Goal: Information Seeking & Learning: Learn about a topic

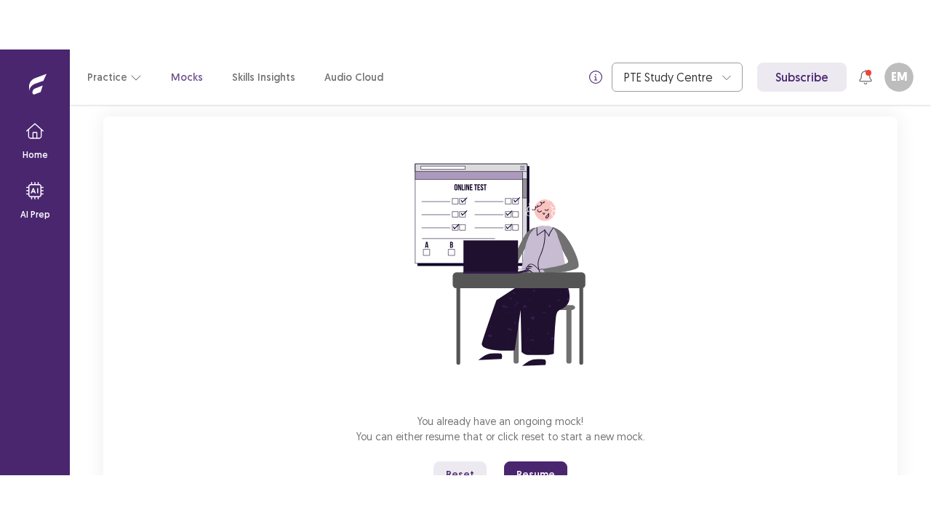
scroll to position [148, 0]
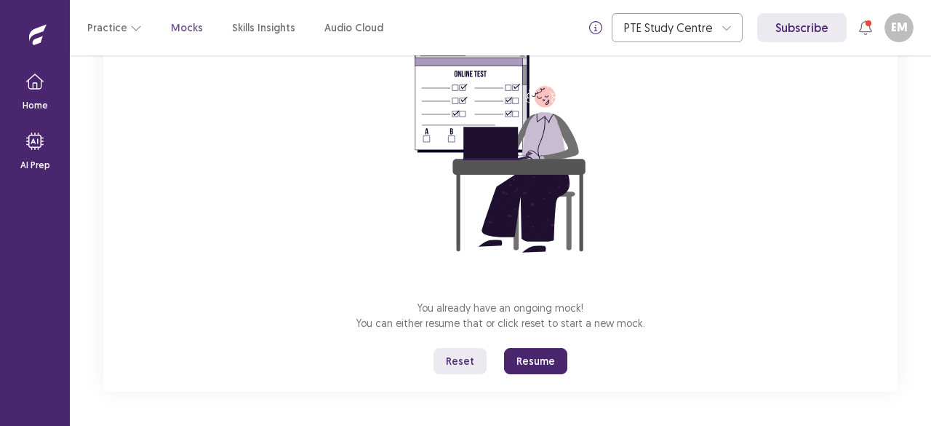
click at [460, 363] on button "Reset" at bounding box center [460, 361] width 53 height 26
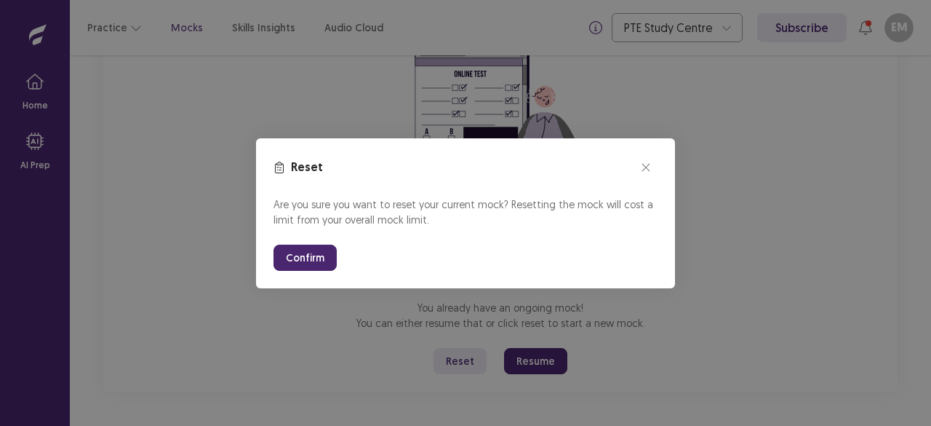
click at [316, 258] on button "Confirm" at bounding box center [305, 257] width 63 height 26
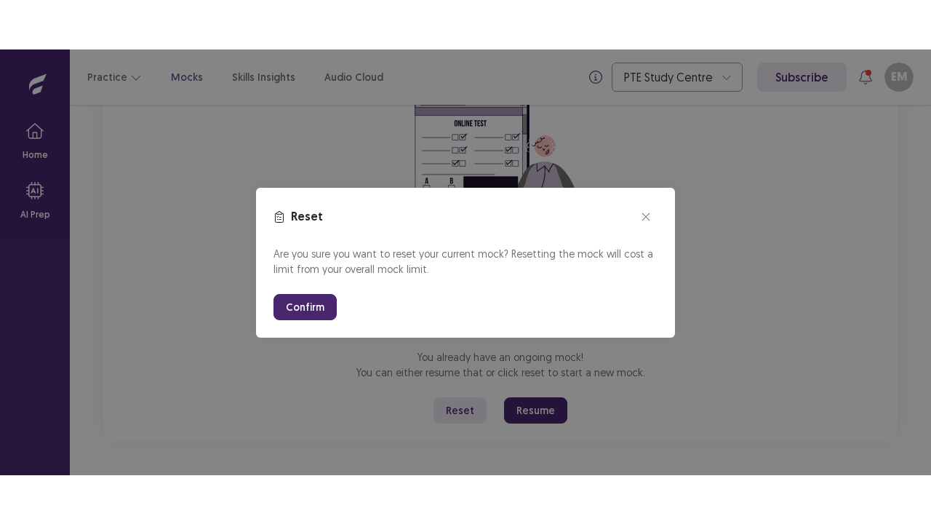
scroll to position [51, 0]
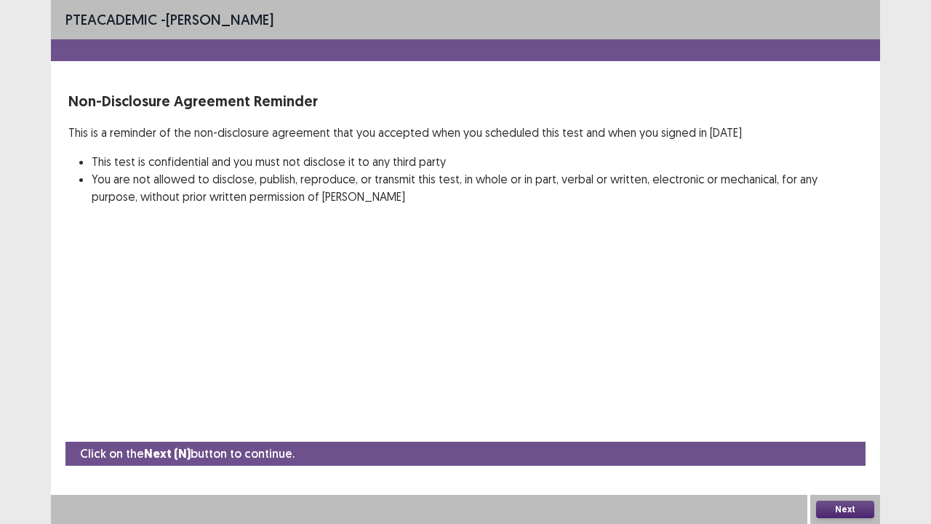
click at [841, 425] on button "Next" at bounding box center [845, 509] width 58 height 17
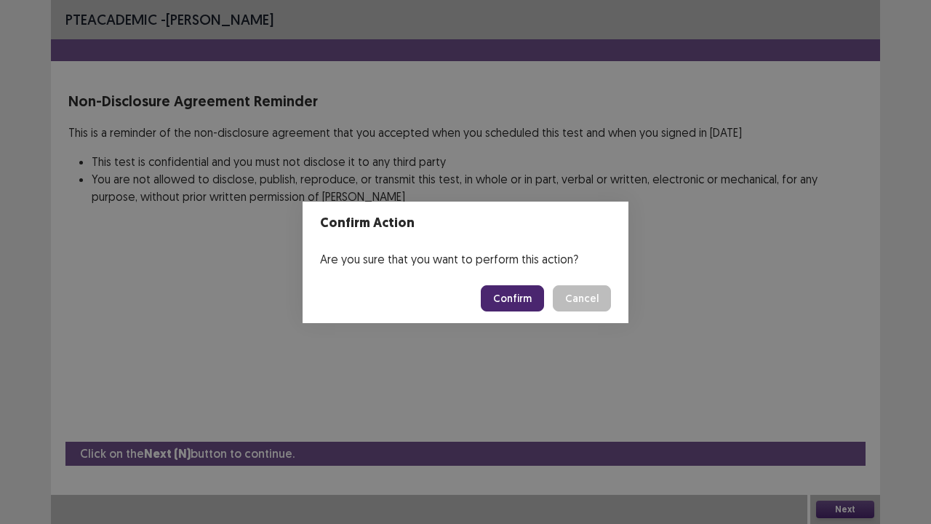
click at [514, 298] on button "Confirm" at bounding box center [512, 298] width 63 height 26
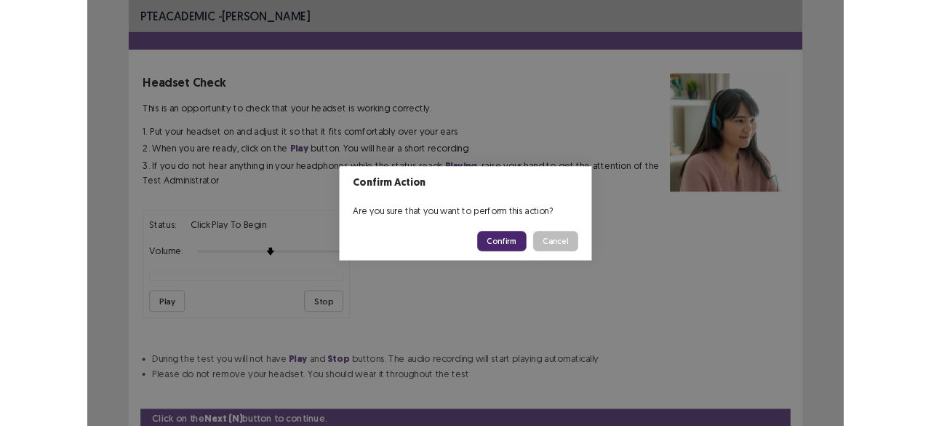
scroll to position [54, 0]
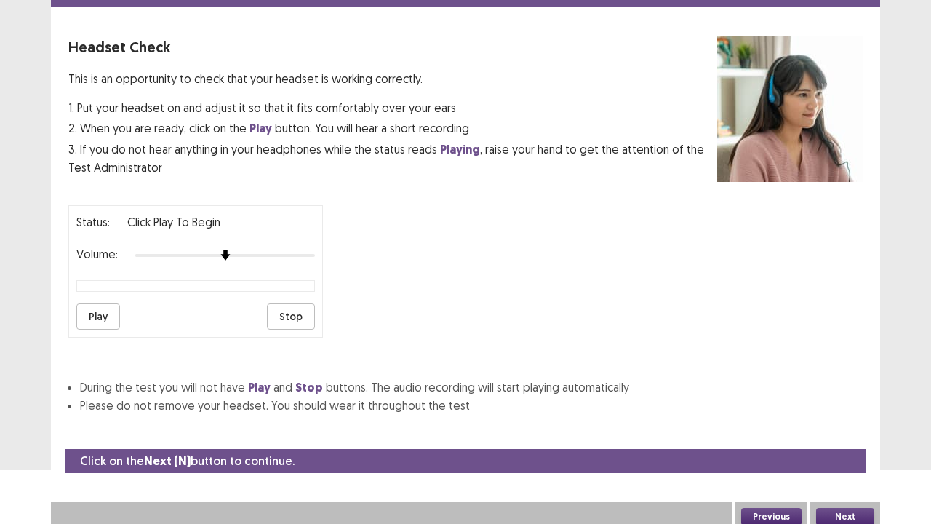
click at [848, 425] on button "Next" at bounding box center [845, 516] width 58 height 17
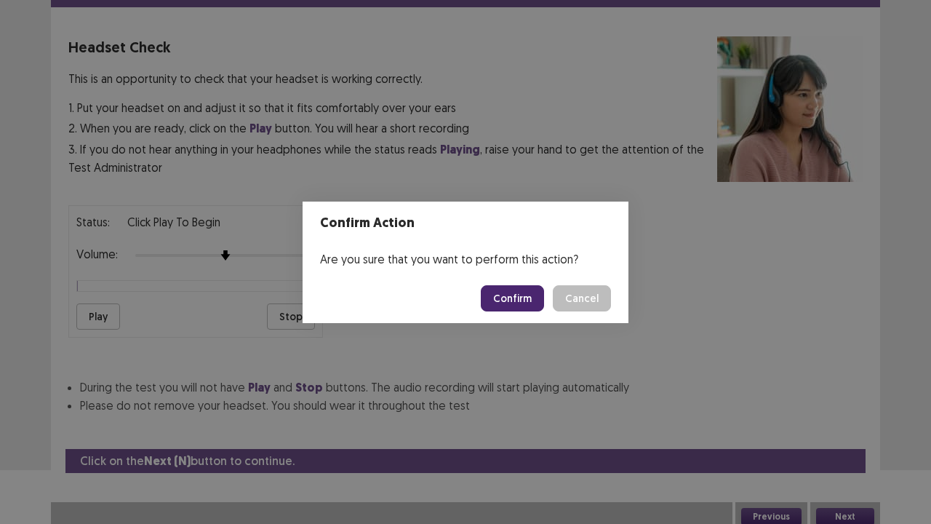
click at [224, 315] on div "Confirm Action Are you sure that you want to perform this action? Confirm Cancel" at bounding box center [465, 262] width 931 height 524
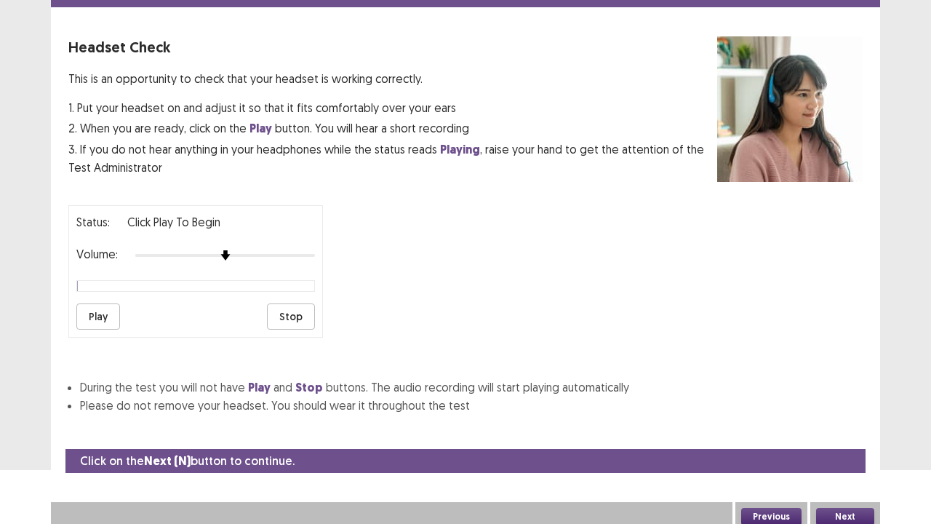
click at [99, 316] on button "Play" at bounding box center [98, 316] width 44 height 26
click at [460, 42] on p "Headset Check" at bounding box center [392, 47] width 649 height 22
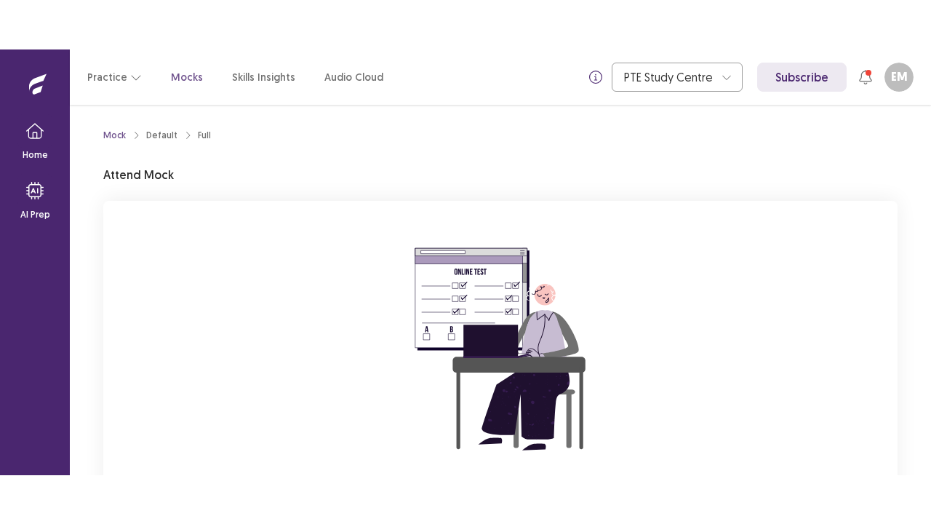
scroll to position [148, 0]
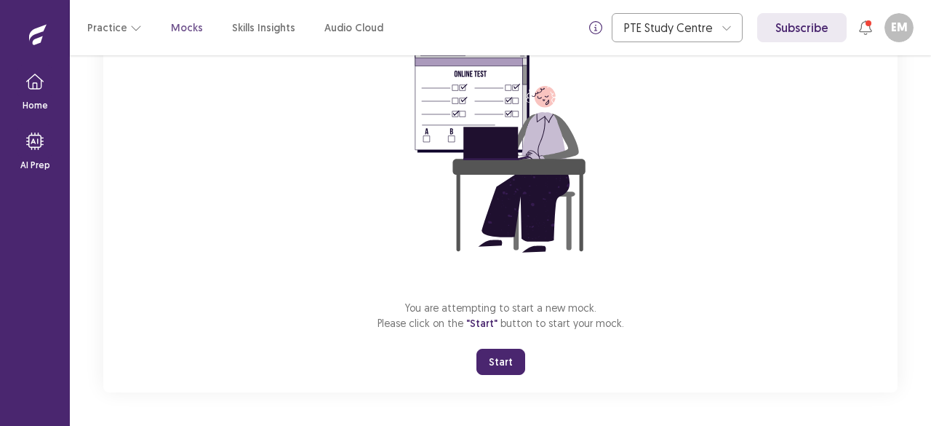
click at [497, 368] on button "Start" at bounding box center [501, 361] width 49 height 26
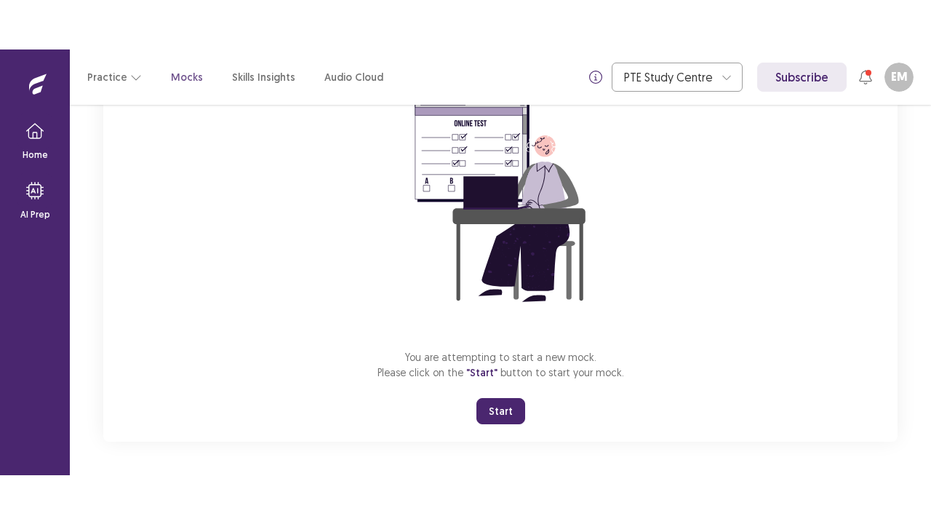
scroll to position [51, 0]
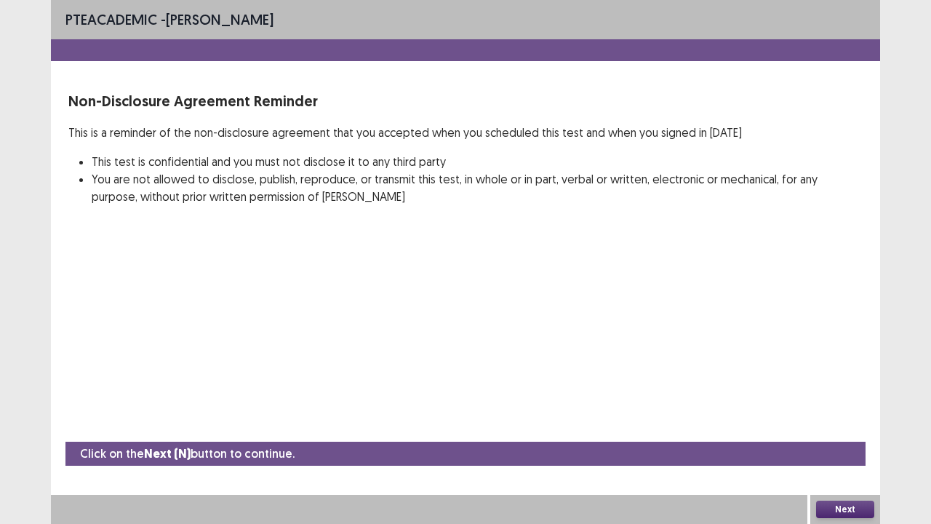
click at [862, 425] on button "Next" at bounding box center [845, 509] width 58 height 17
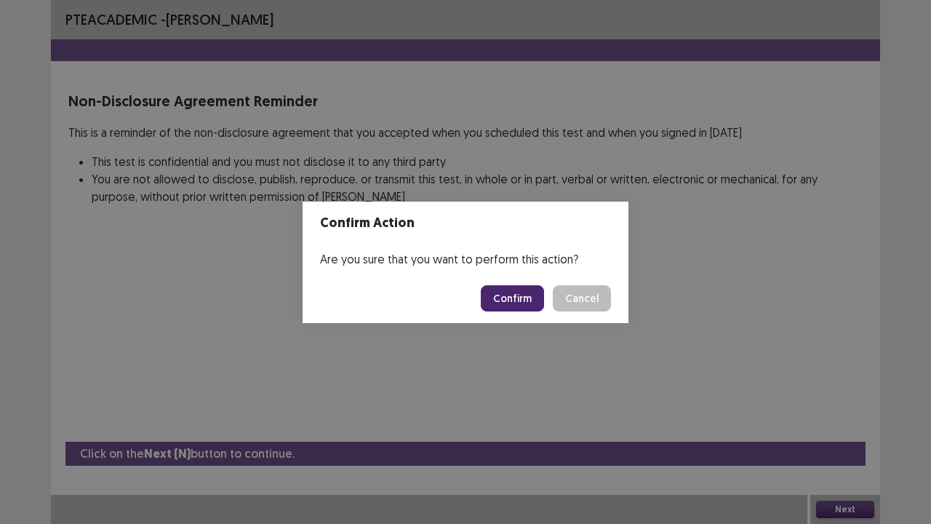
click at [503, 294] on button "Confirm" at bounding box center [512, 298] width 63 height 26
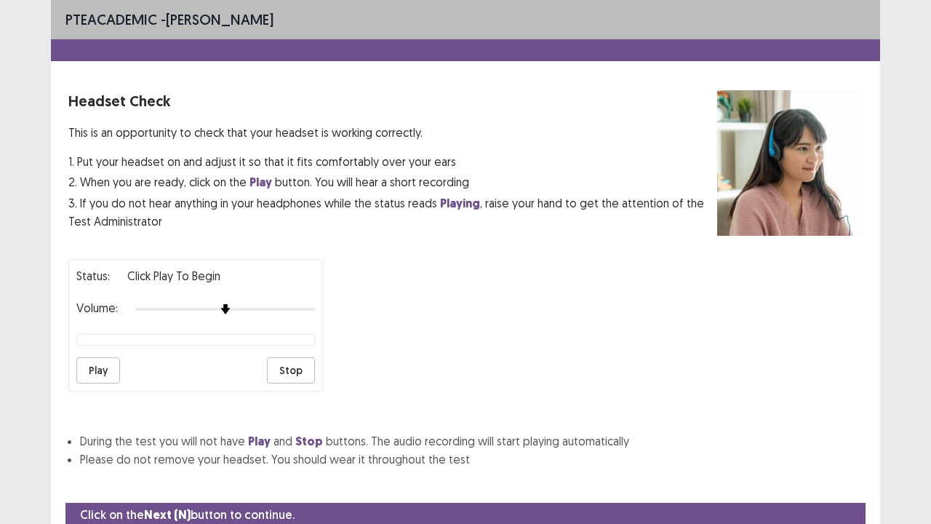
scroll to position [54, 0]
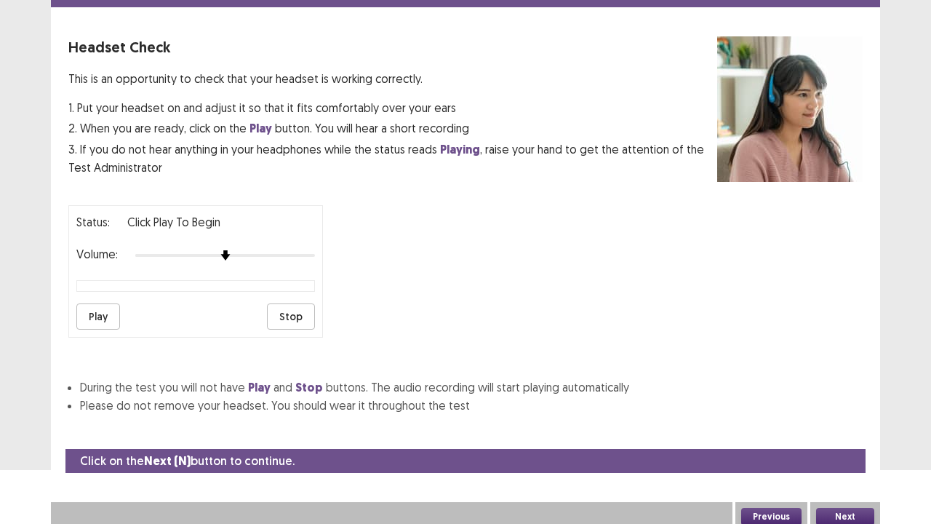
click at [111, 303] on button "Play" at bounding box center [98, 316] width 44 height 26
click at [103, 310] on button "Play" at bounding box center [98, 316] width 44 height 26
click at [837, 425] on button "Next" at bounding box center [845, 516] width 58 height 17
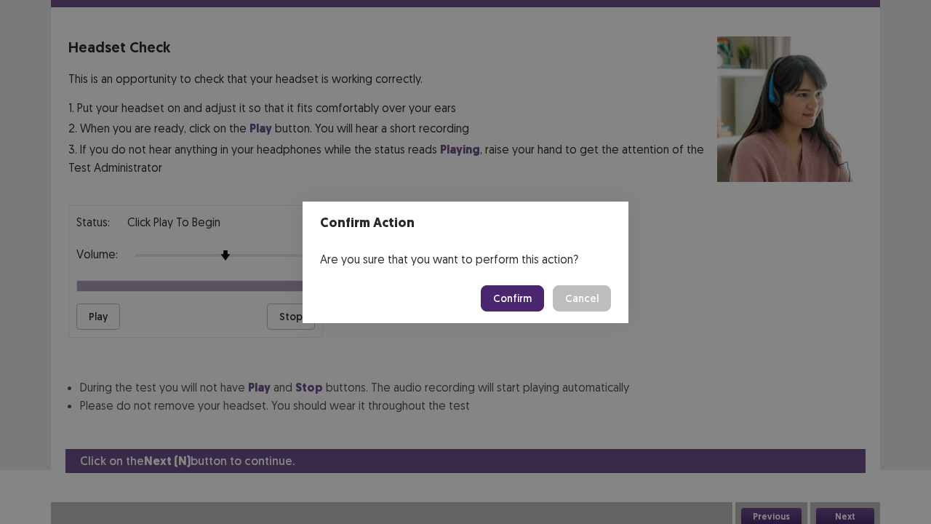
click at [514, 298] on button "Confirm" at bounding box center [512, 298] width 63 height 26
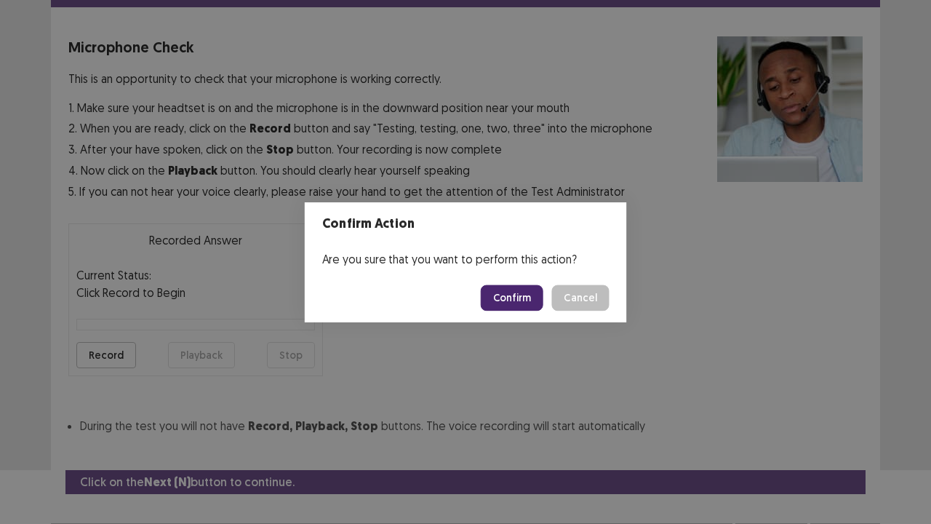
scroll to position [80, 0]
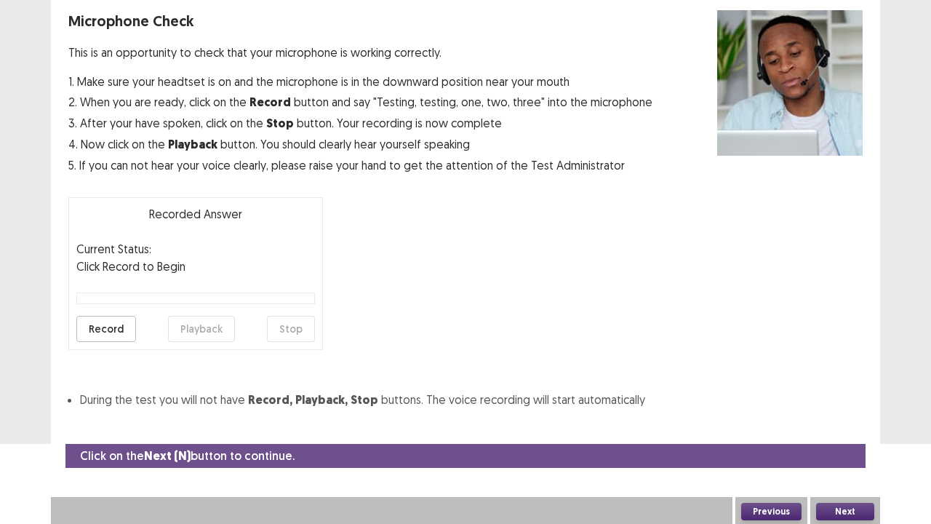
click at [97, 330] on button "Record" at bounding box center [106, 329] width 60 height 26
click at [296, 322] on button "Stop" at bounding box center [291, 329] width 48 height 26
click at [120, 322] on button "Record" at bounding box center [106, 329] width 60 height 26
click at [301, 324] on button "Stop" at bounding box center [291, 329] width 48 height 26
click at [215, 324] on button "Playback" at bounding box center [201, 329] width 67 height 26
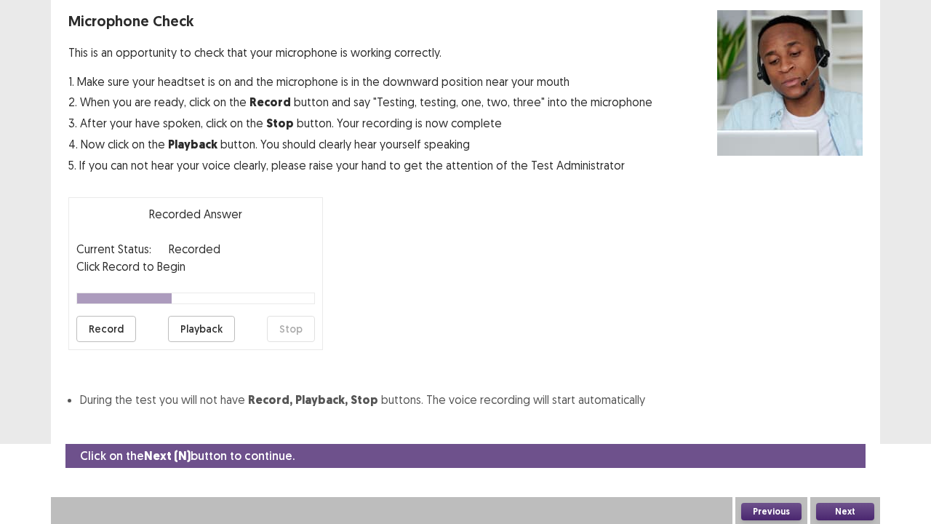
click at [829, 425] on button "Next" at bounding box center [845, 511] width 58 height 17
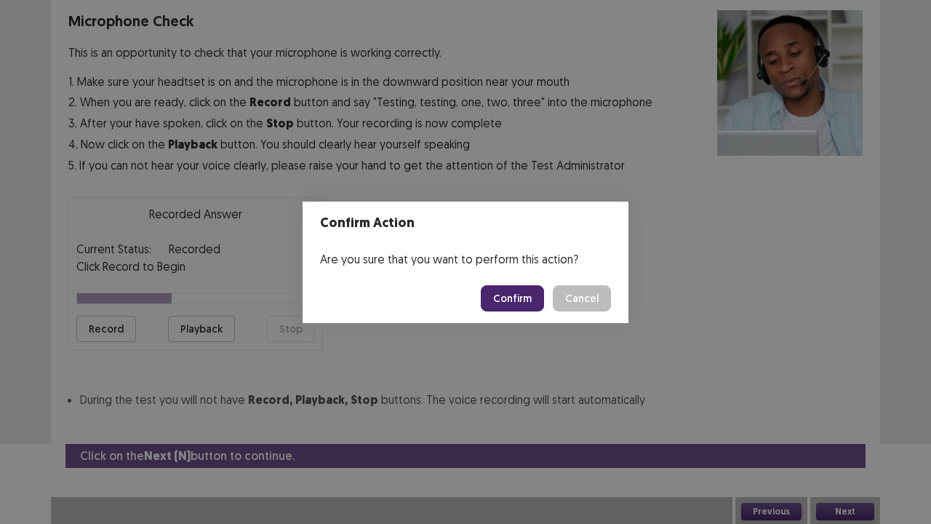
click at [519, 300] on button "Confirm" at bounding box center [512, 298] width 63 height 26
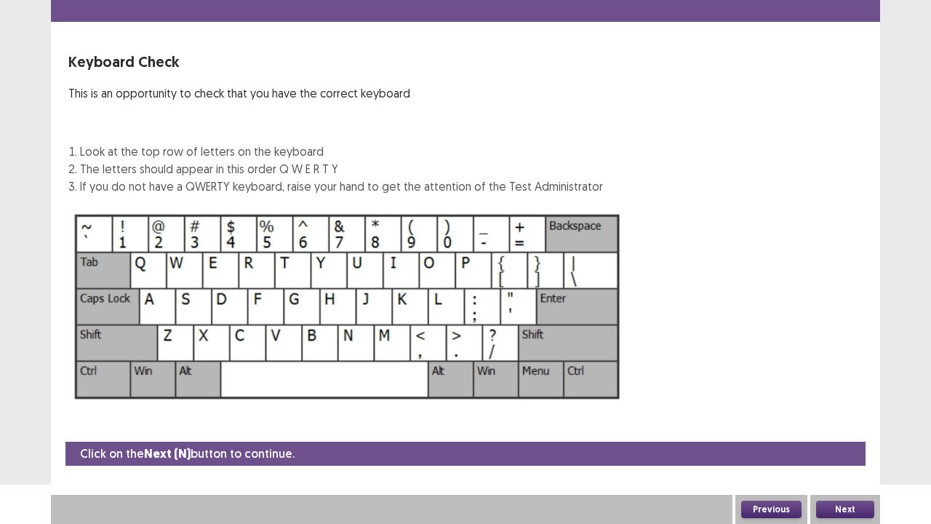
scroll to position [39, 0]
click at [850, 425] on button "Next" at bounding box center [845, 509] width 58 height 17
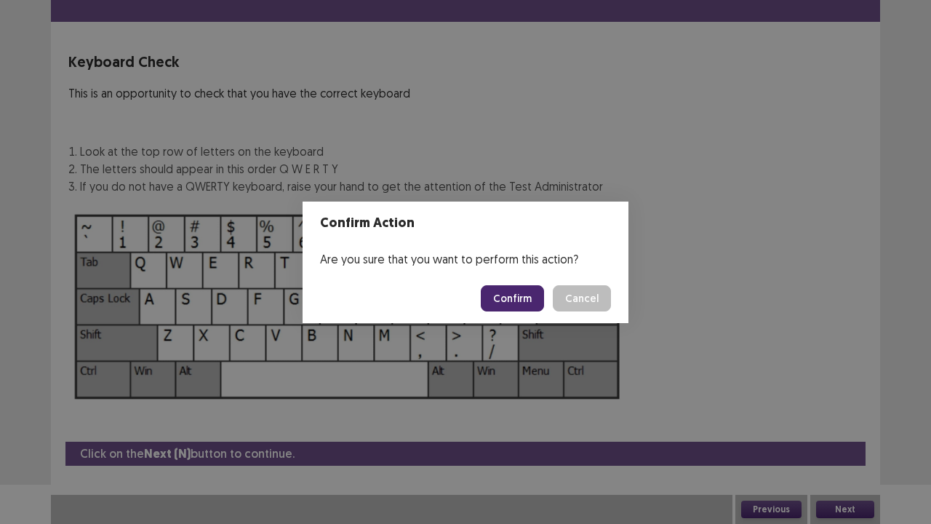
click at [533, 293] on button "Confirm" at bounding box center [512, 298] width 63 height 26
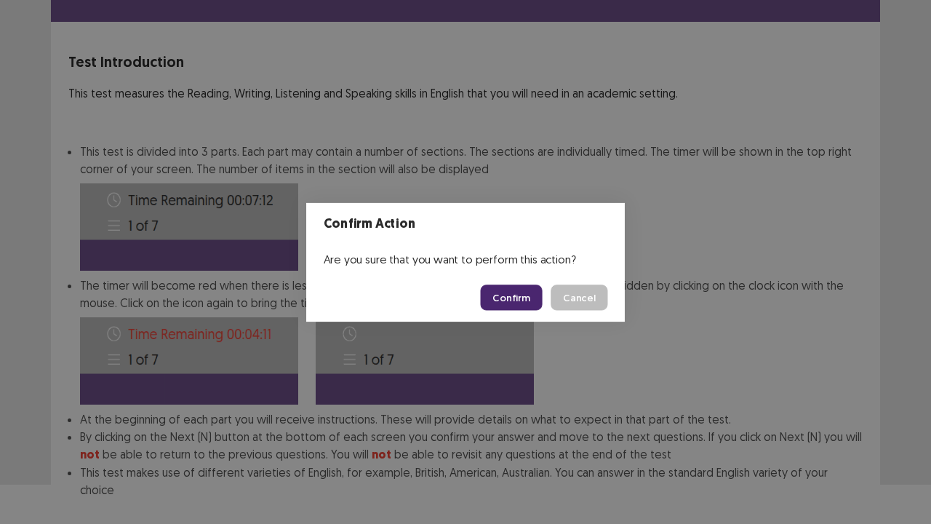
scroll to position [113, 0]
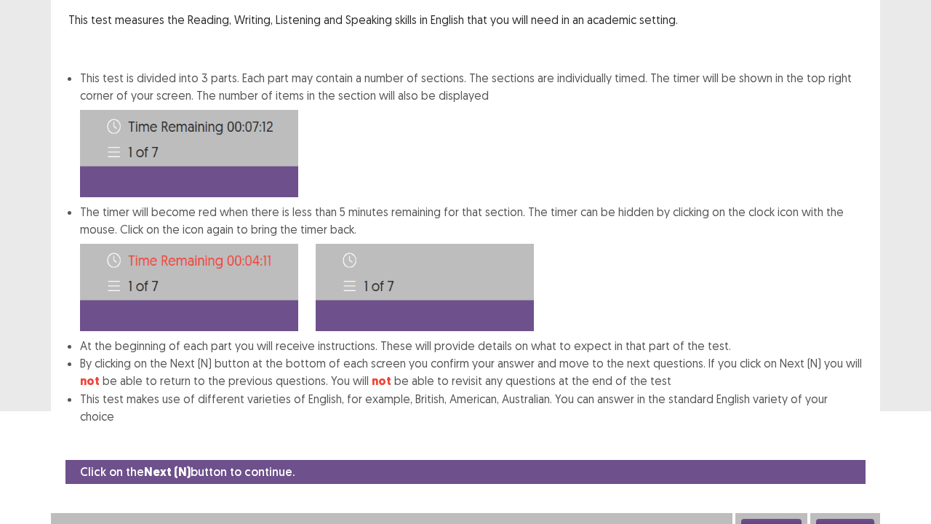
click at [852, 425] on button "Next" at bounding box center [845, 527] width 58 height 17
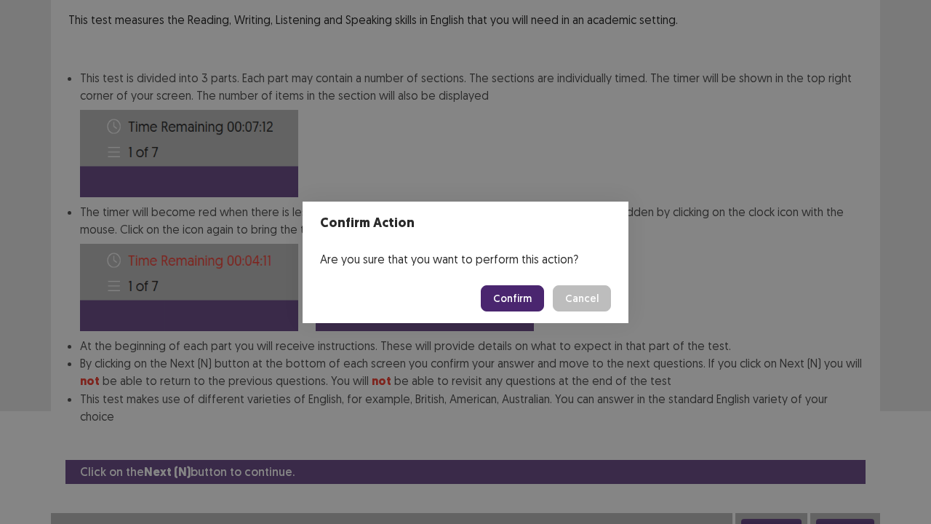
click at [519, 300] on button "Confirm" at bounding box center [512, 298] width 63 height 26
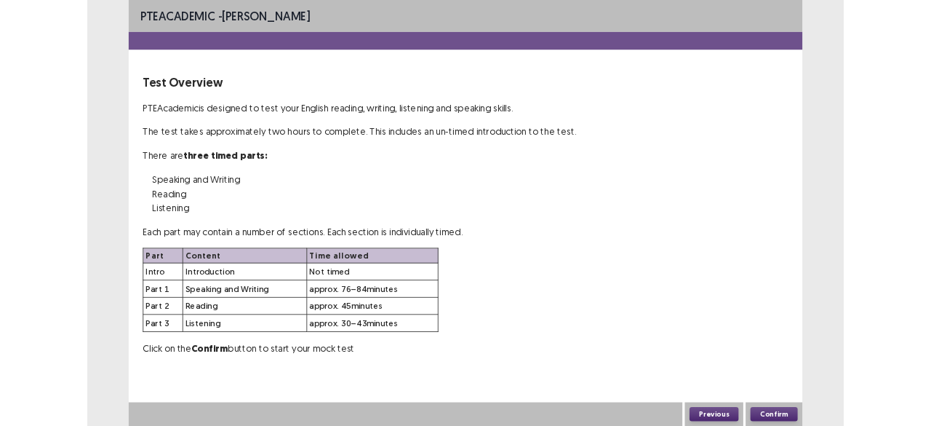
scroll to position [0, 0]
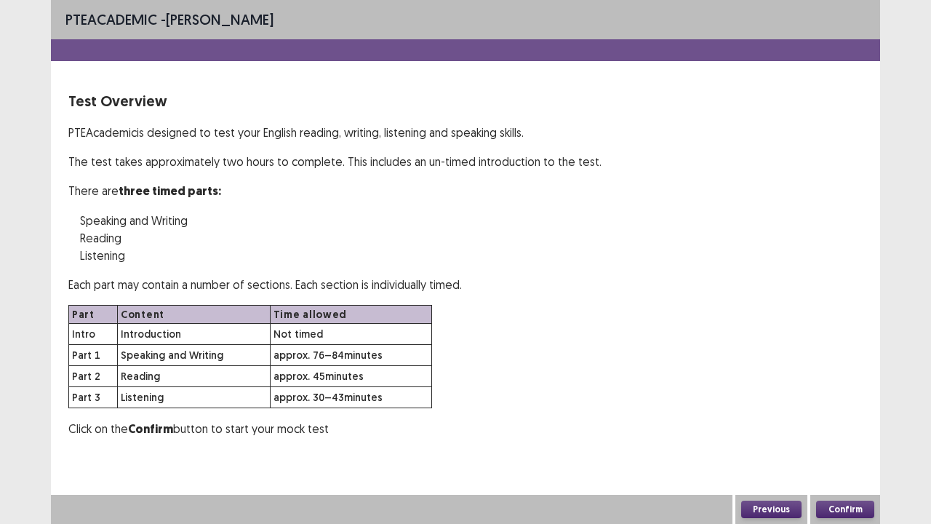
click at [842, 425] on button "Confirm" at bounding box center [845, 509] width 58 height 17
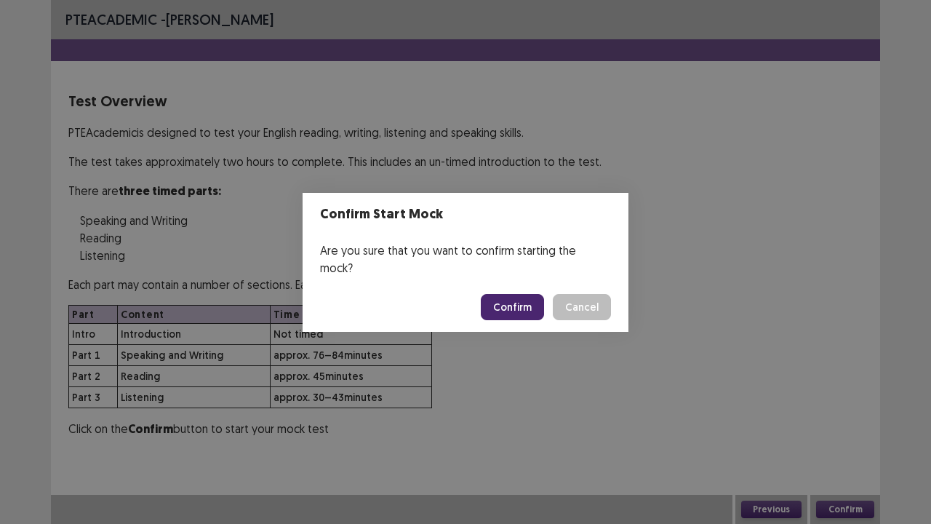
click at [505, 297] on button "Confirm" at bounding box center [512, 307] width 63 height 26
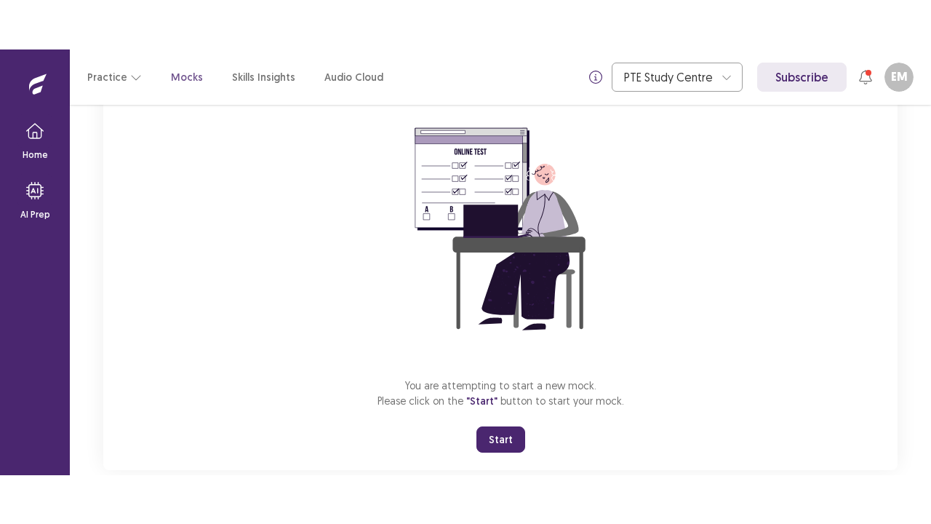
scroll to position [148, 0]
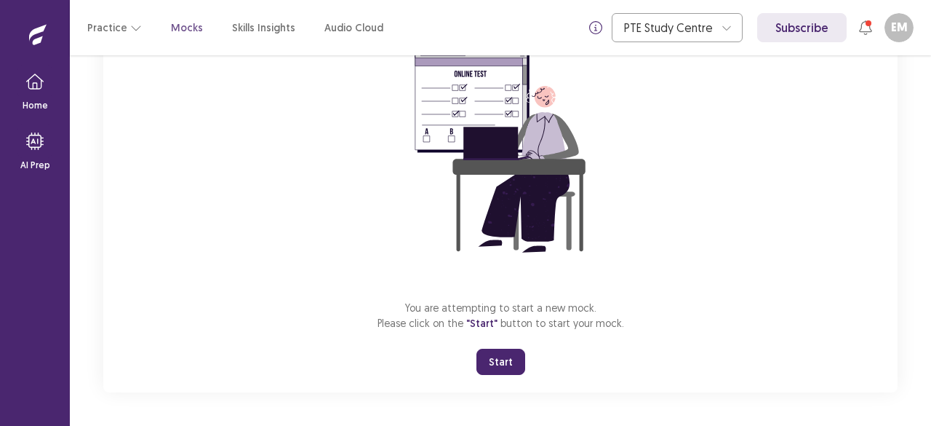
click at [495, 360] on button "Start" at bounding box center [501, 361] width 49 height 26
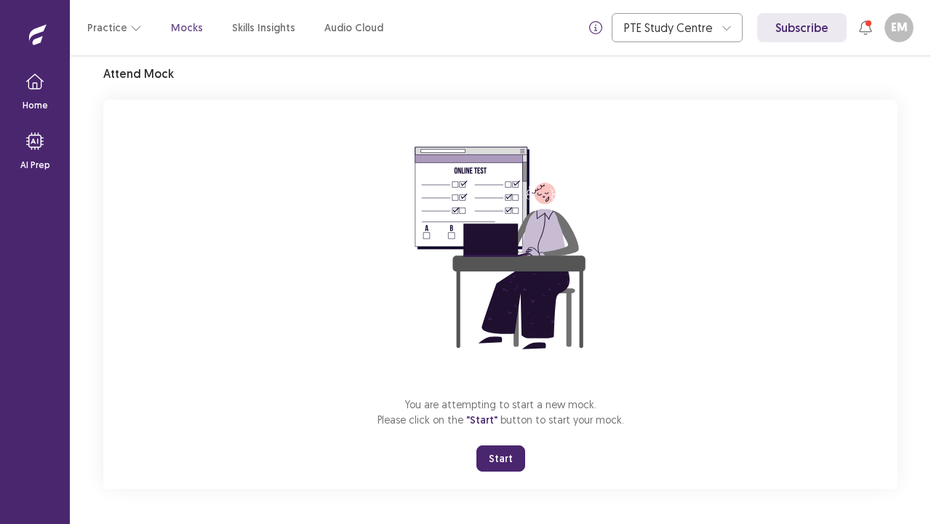
scroll to position [51, 0]
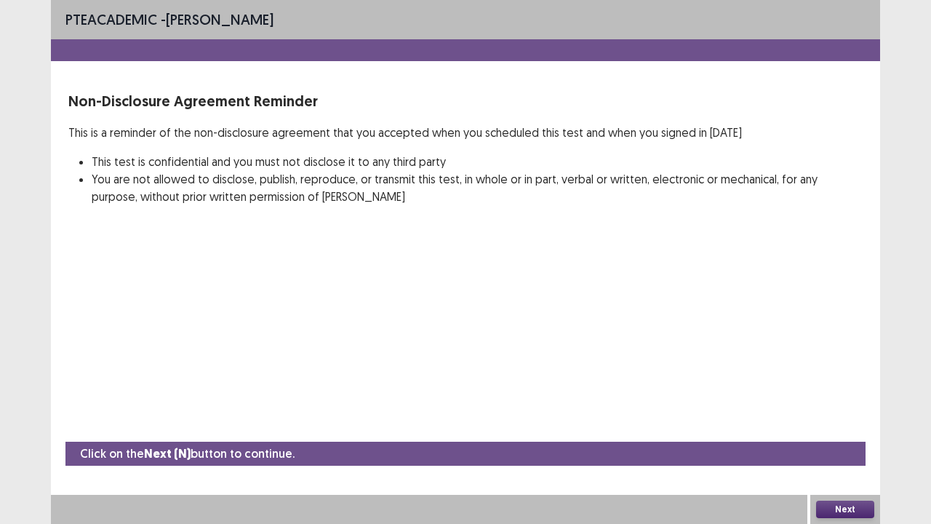
click at [864, 425] on button "Next" at bounding box center [845, 509] width 58 height 17
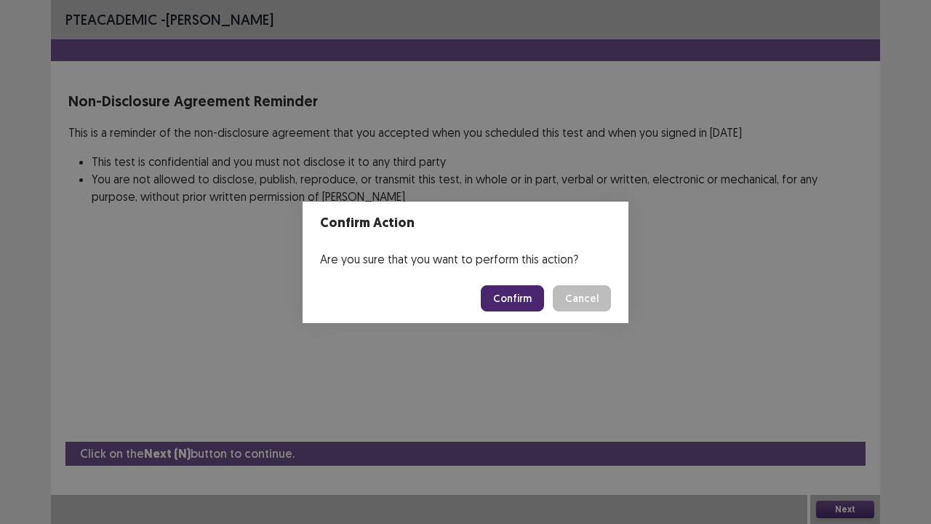
click at [524, 295] on button "Confirm" at bounding box center [512, 298] width 63 height 26
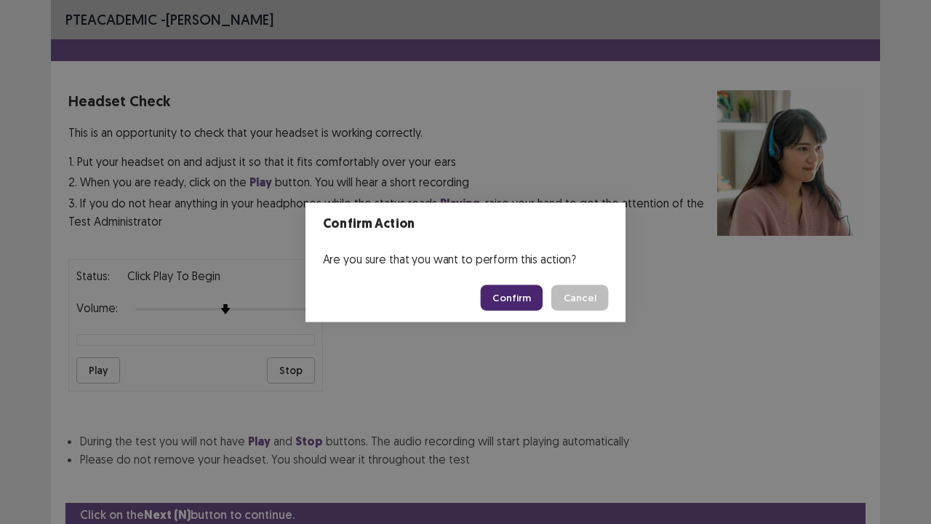
scroll to position [54, 0]
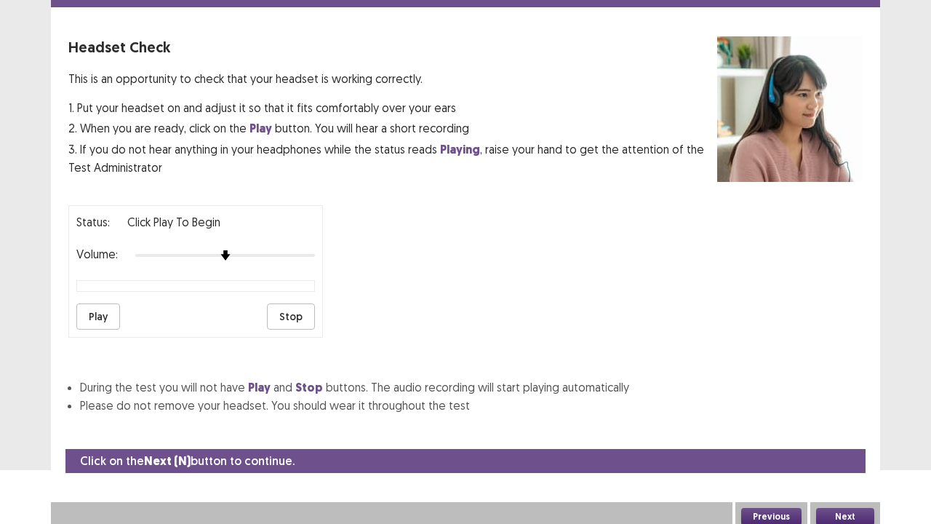
click at [851, 425] on button "Next" at bounding box center [845, 516] width 58 height 17
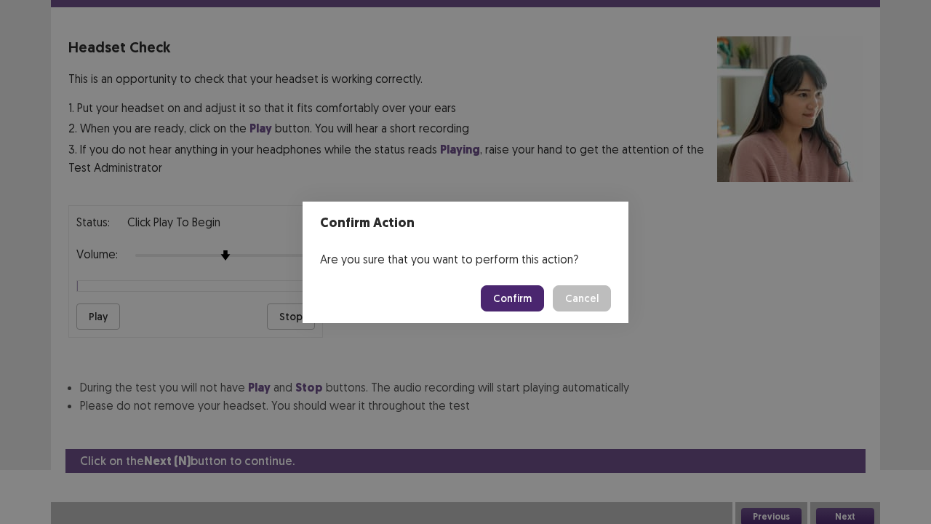
click at [519, 303] on button "Confirm" at bounding box center [512, 298] width 63 height 26
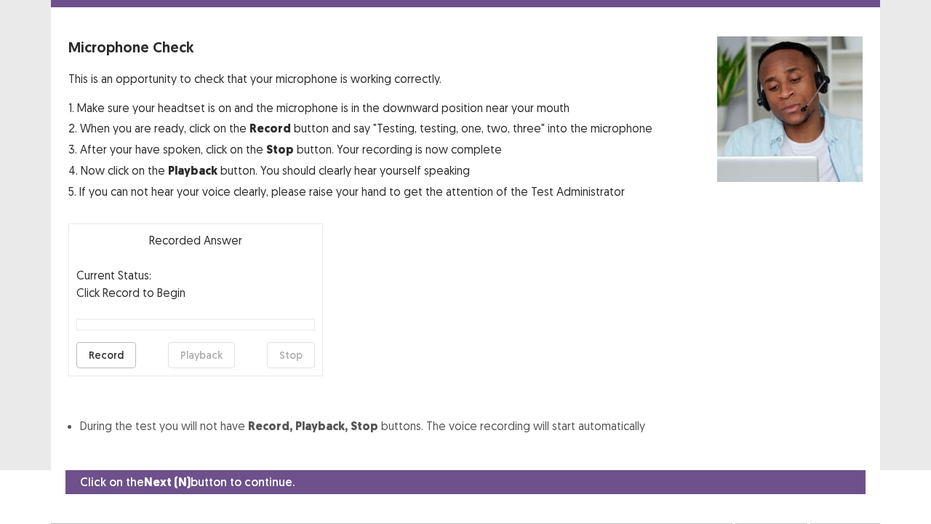
scroll to position [80, 0]
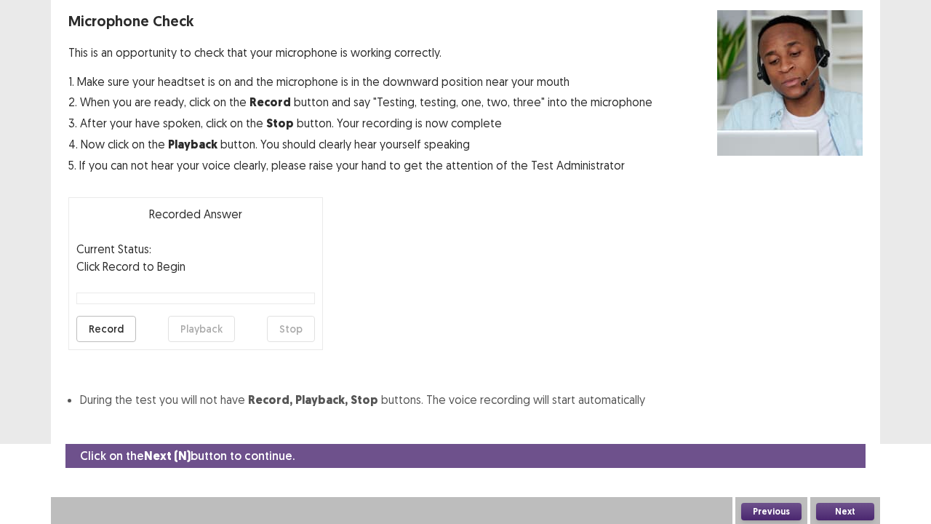
click at [839, 425] on button "Next" at bounding box center [845, 511] width 58 height 17
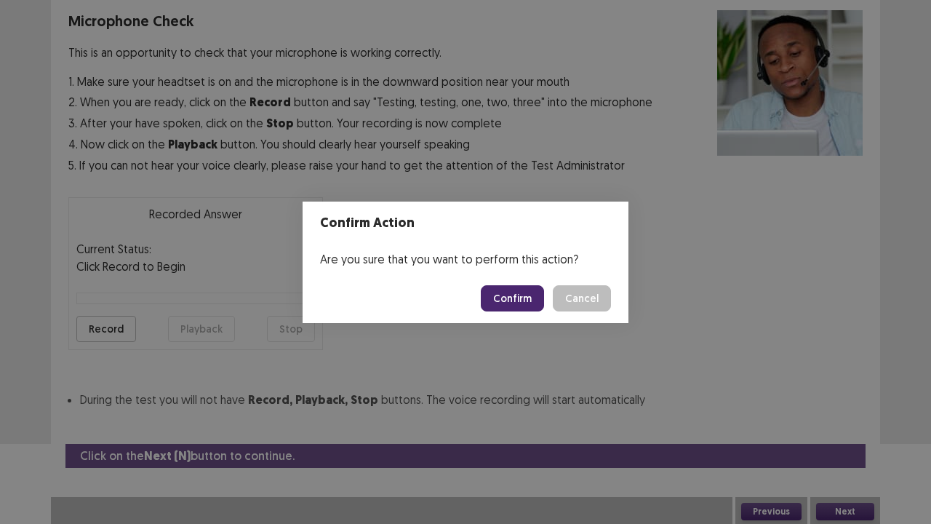
click at [518, 305] on button "Confirm" at bounding box center [512, 298] width 63 height 26
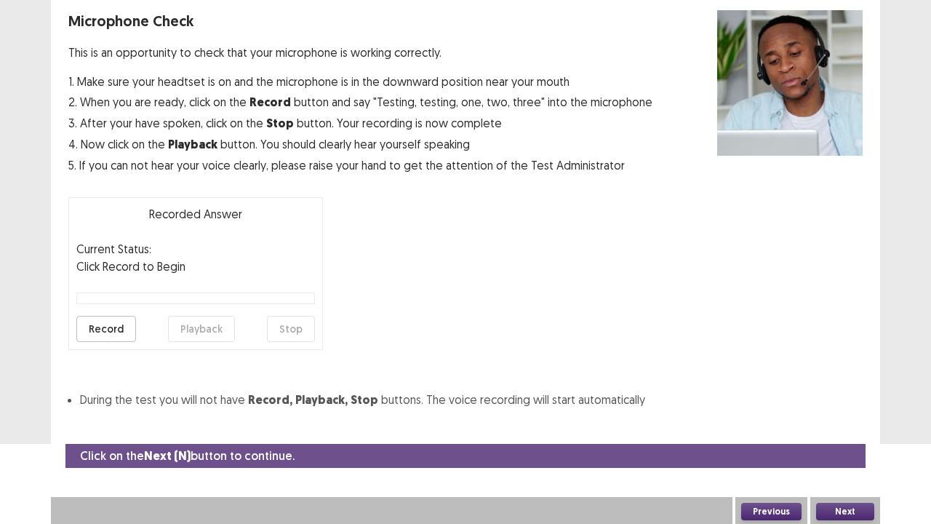
scroll to position [39, 0]
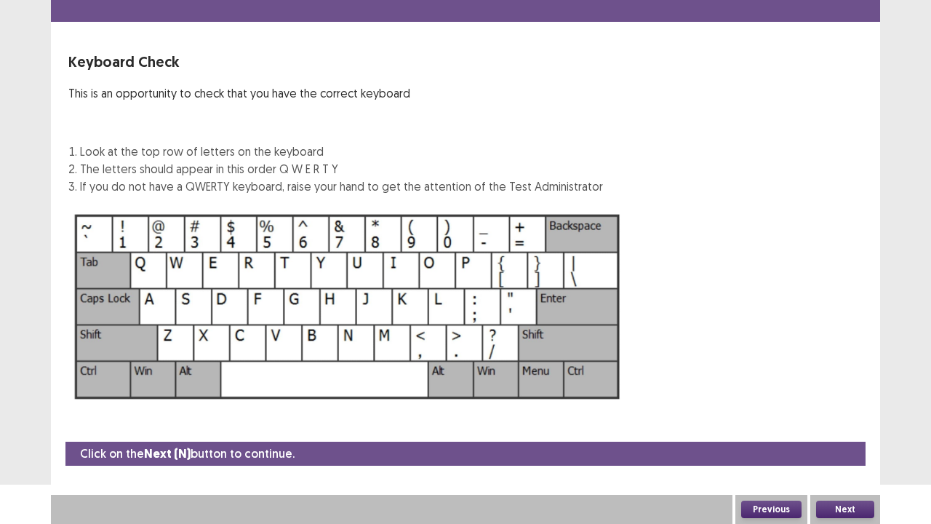
click at [850, 425] on button "Next" at bounding box center [845, 509] width 58 height 17
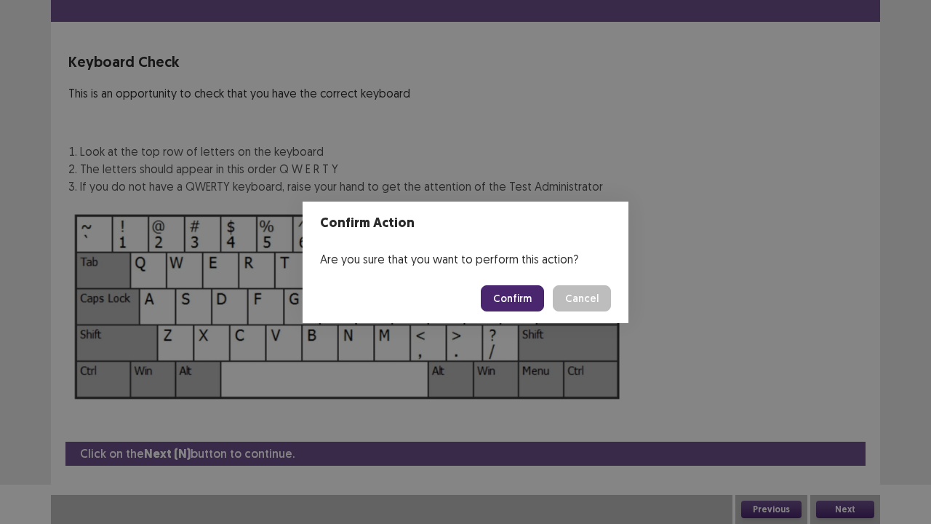
click at [534, 301] on button "Confirm" at bounding box center [512, 298] width 63 height 26
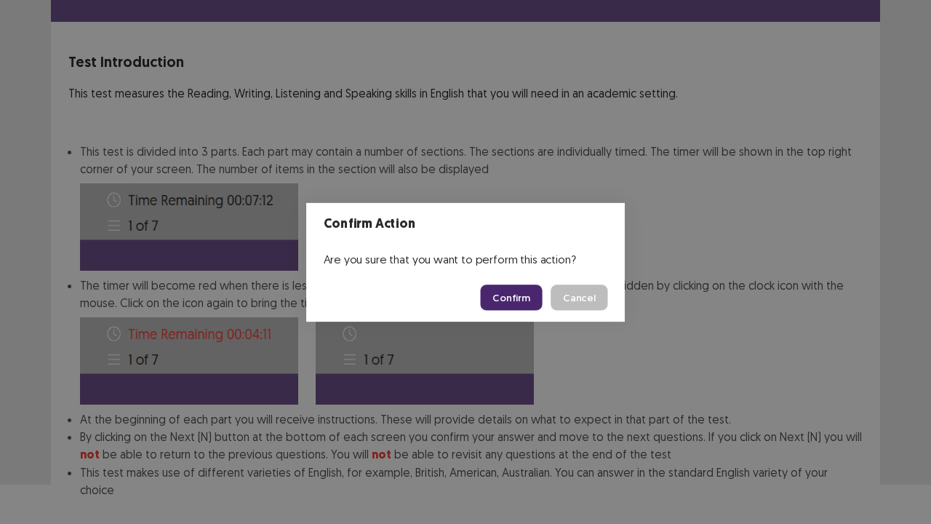
scroll to position [113, 0]
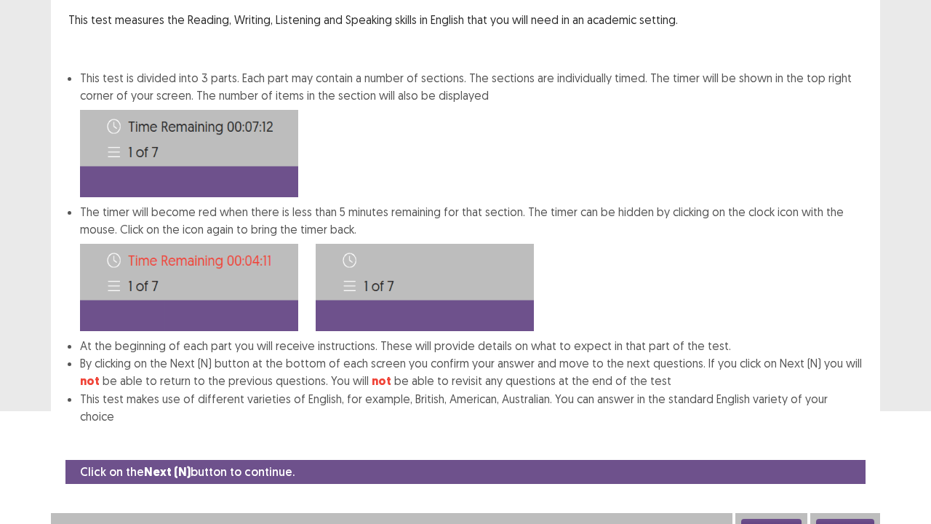
click at [851, 425] on button "Next" at bounding box center [845, 527] width 58 height 17
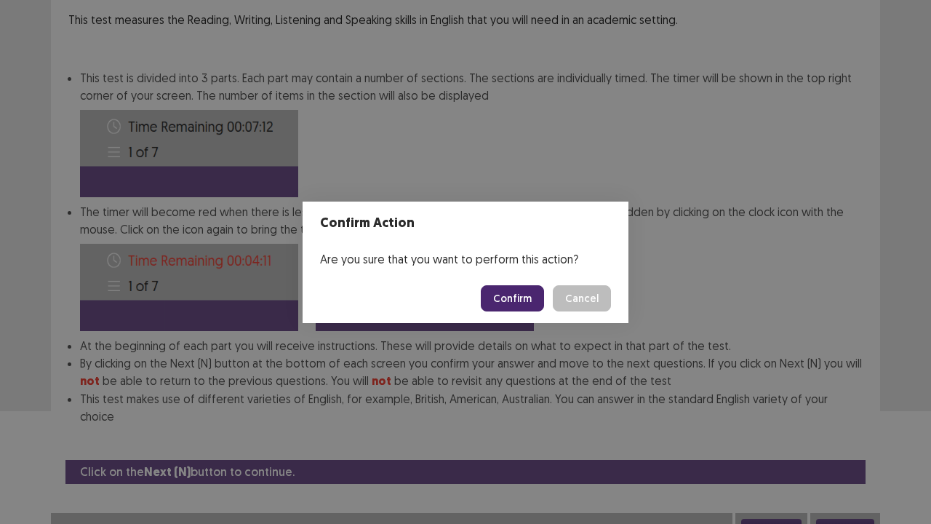
click at [531, 298] on button "Confirm" at bounding box center [512, 298] width 63 height 26
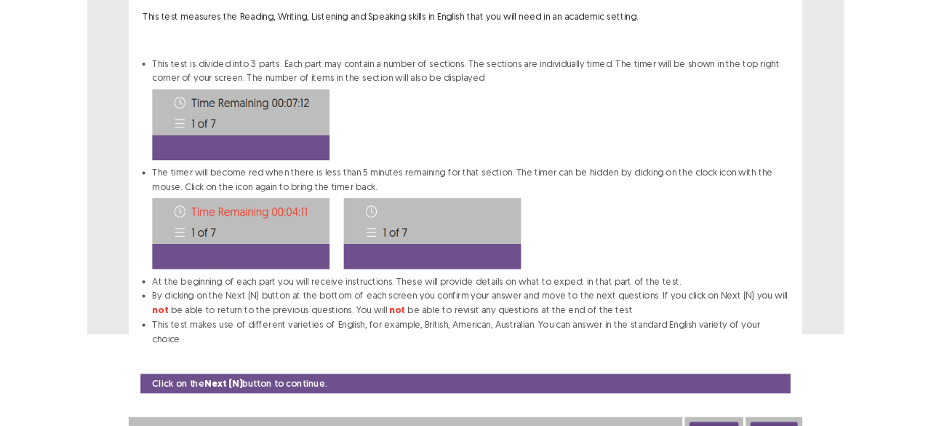
scroll to position [0, 0]
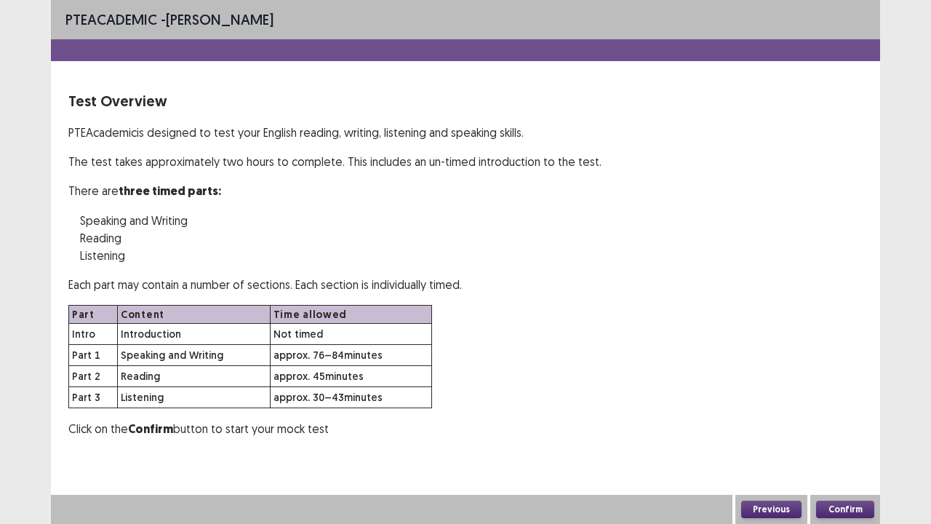
click at [829, 425] on button "Confirm" at bounding box center [845, 509] width 58 height 17
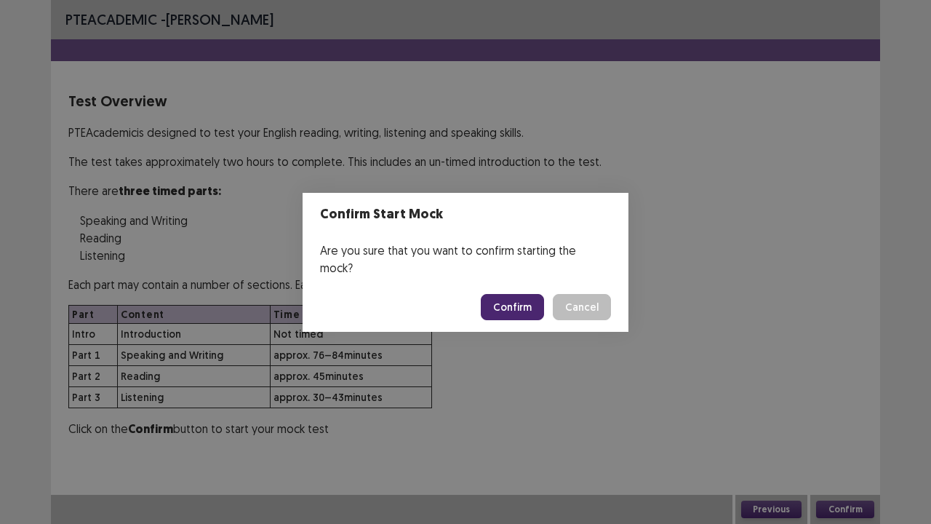
click at [525, 303] on button "Confirm" at bounding box center [512, 307] width 63 height 26
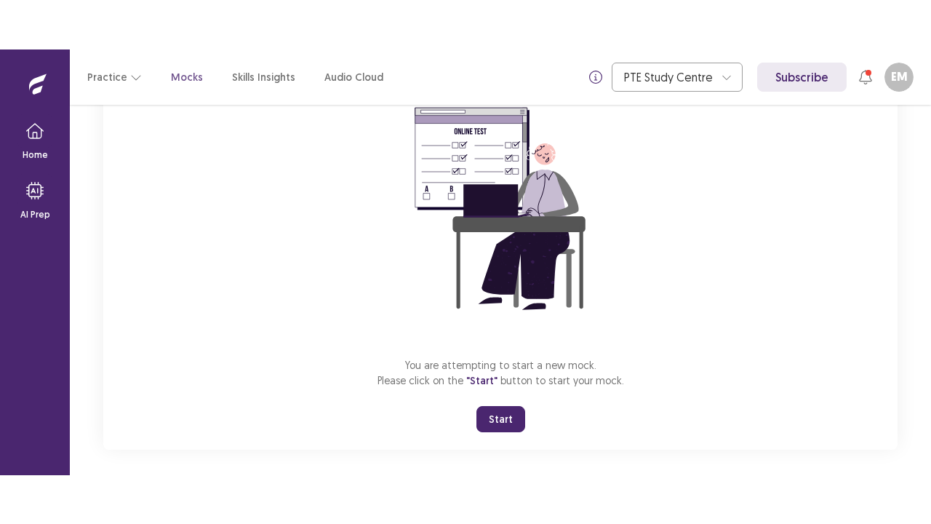
scroll to position [148, 0]
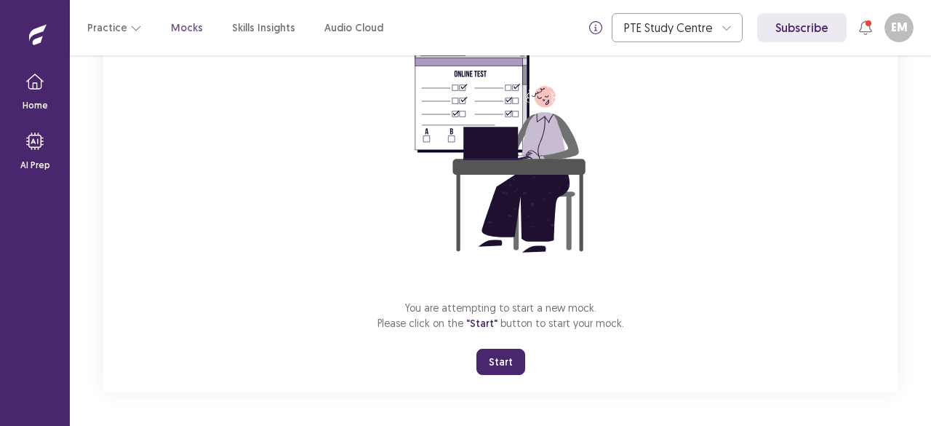
click at [507, 365] on button "Start" at bounding box center [501, 361] width 49 height 26
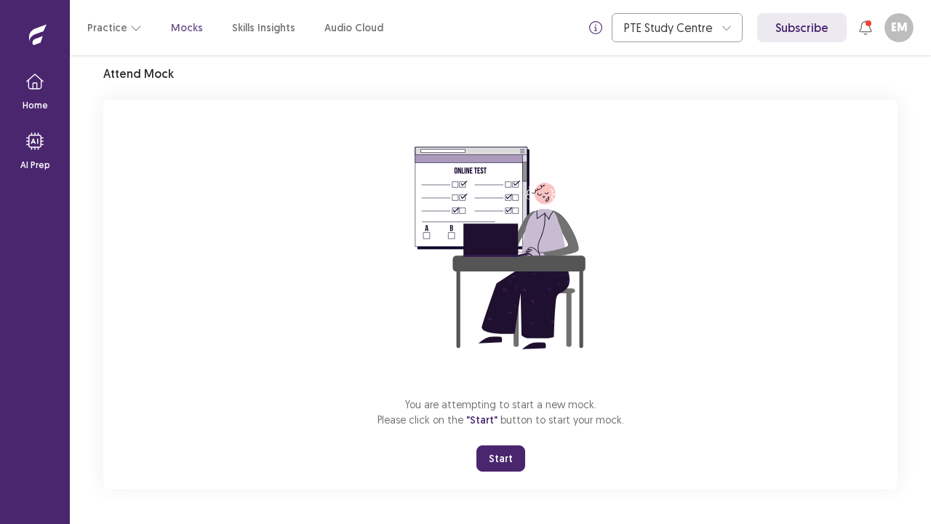
scroll to position [0, 0]
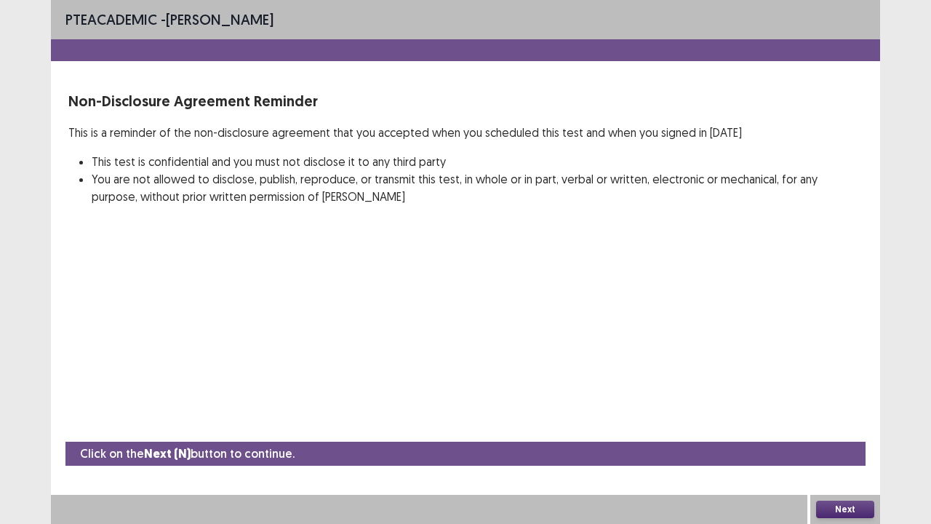
click at [855, 425] on button "Next" at bounding box center [845, 509] width 58 height 17
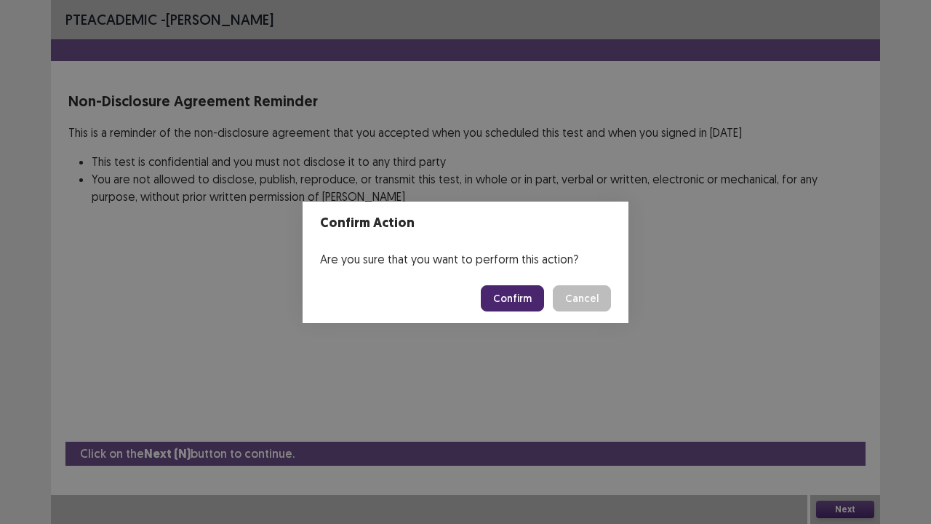
click at [530, 292] on button "Confirm" at bounding box center [512, 298] width 63 height 26
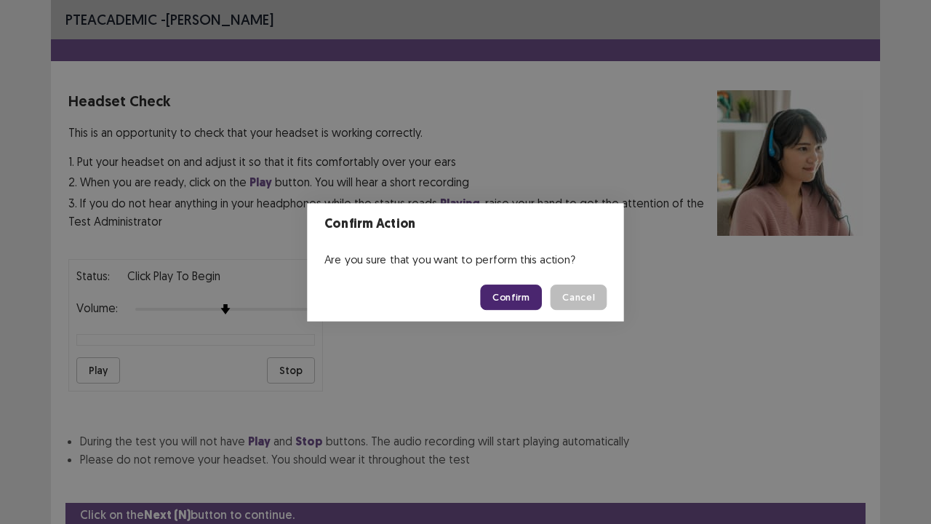
scroll to position [54, 0]
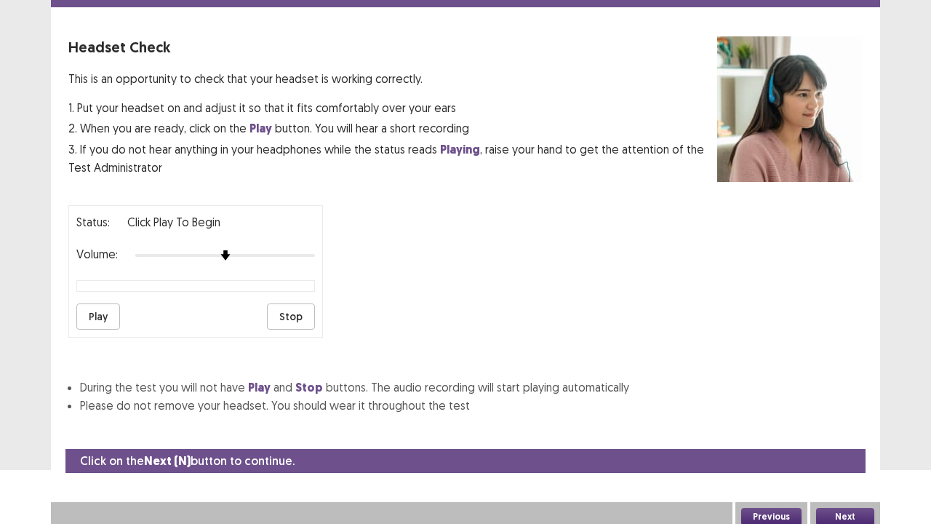
click at [102, 305] on button "Play" at bounding box center [98, 316] width 44 height 26
click at [304, 315] on button "Stop" at bounding box center [291, 316] width 48 height 26
click at [841, 425] on button "Next" at bounding box center [845, 516] width 58 height 17
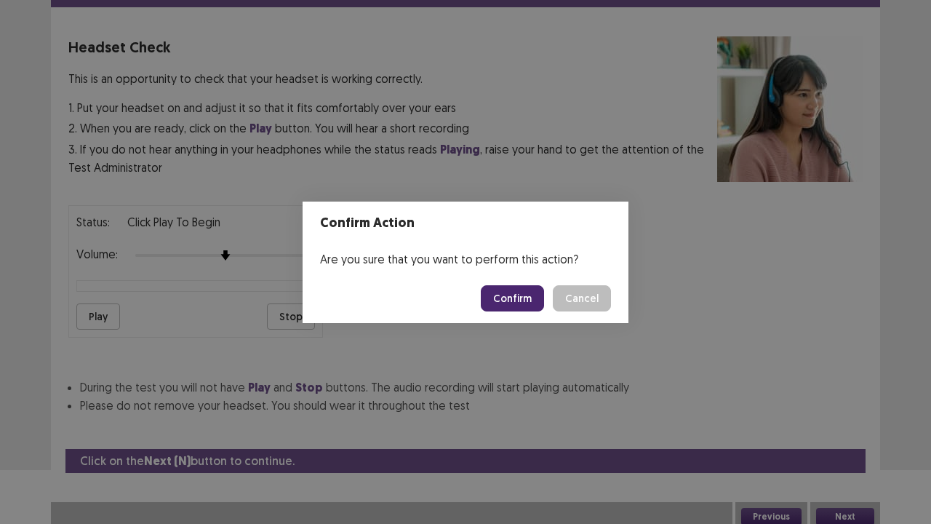
click at [514, 298] on button "Confirm" at bounding box center [512, 298] width 63 height 26
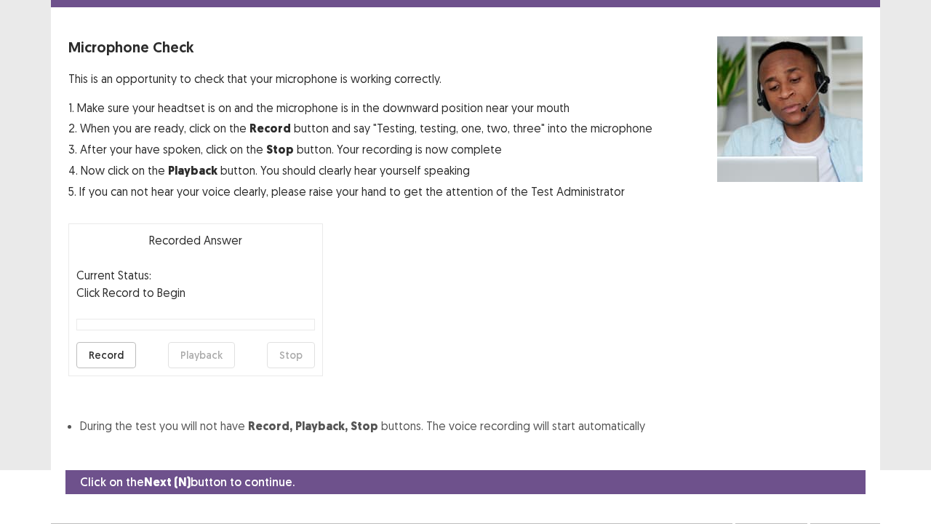
scroll to position [80, 0]
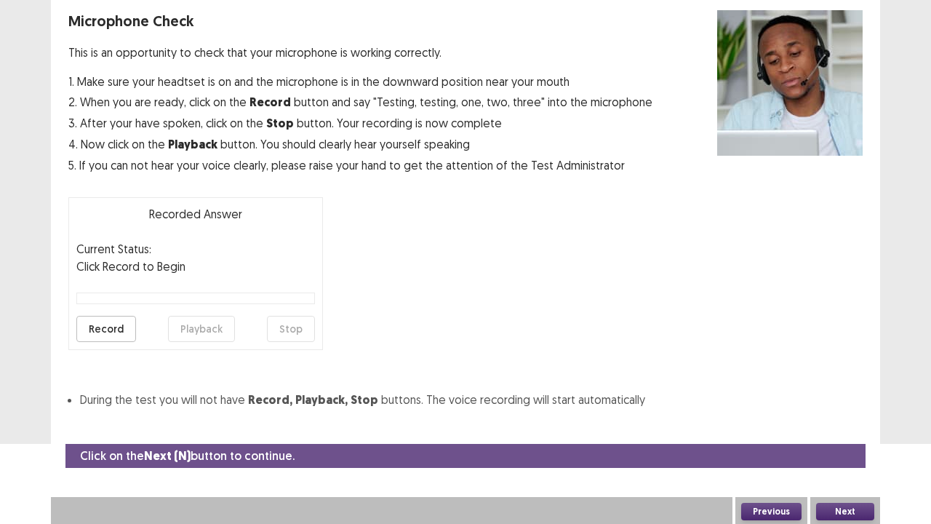
click at [100, 329] on button "Record" at bounding box center [106, 329] width 60 height 26
click at [292, 326] on button "Stop" at bounding box center [291, 329] width 48 height 26
click at [111, 325] on button "Record" at bounding box center [106, 329] width 60 height 26
click at [303, 327] on button "Stop" at bounding box center [291, 329] width 48 height 26
click at [187, 328] on button "Playback" at bounding box center [201, 329] width 67 height 26
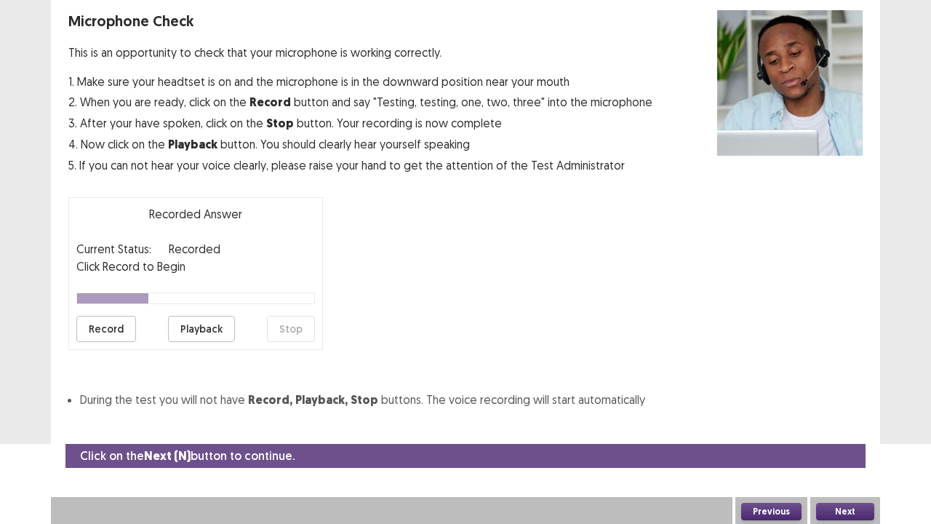
click at [848, 425] on button "Next" at bounding box center [845, 511] width 58 height 17
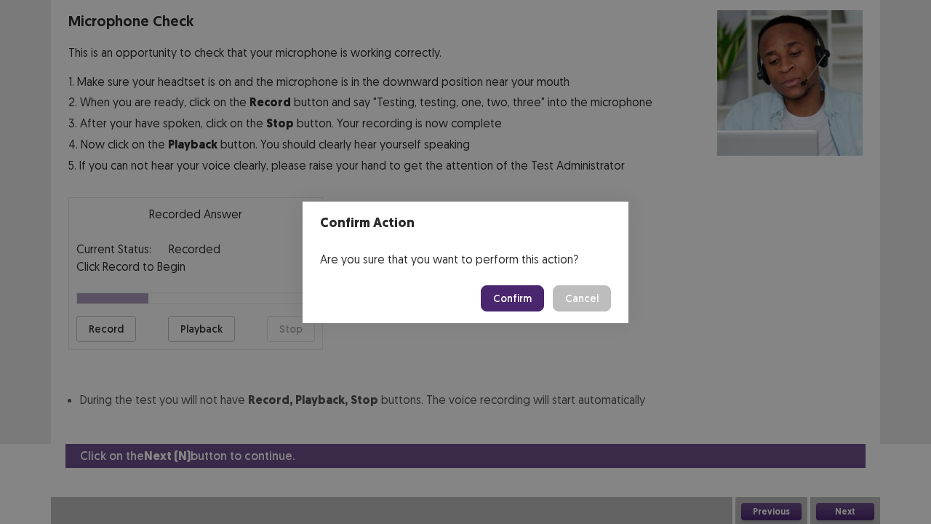
click at [528, 300] on button "Confirm" at bounding box center [512, 298] width 63 height 26
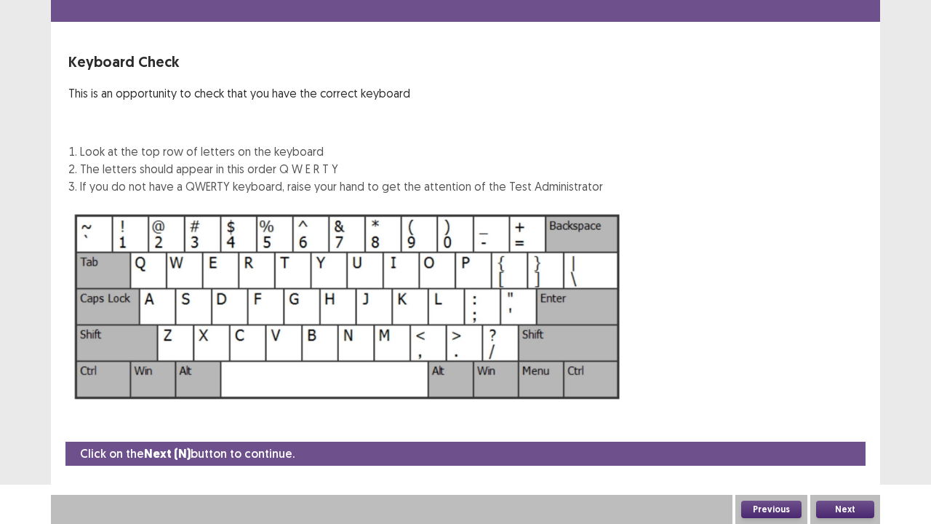
scroll to position [39, 0]
click at [855, 425] on button "Next" at bounding box center [845, 509] width 58 height 17
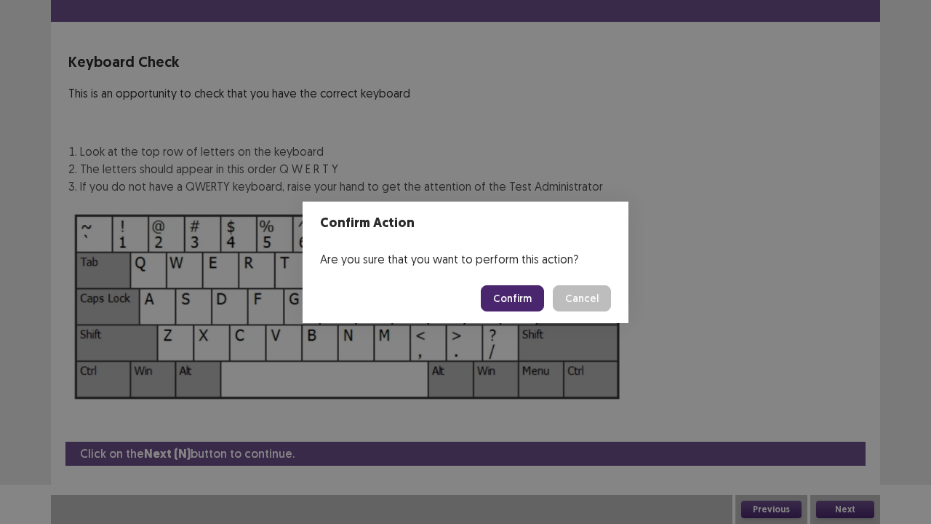
click at [508, 302] on button "Confirm" at bounding box center [512, 298] width 63 height 26
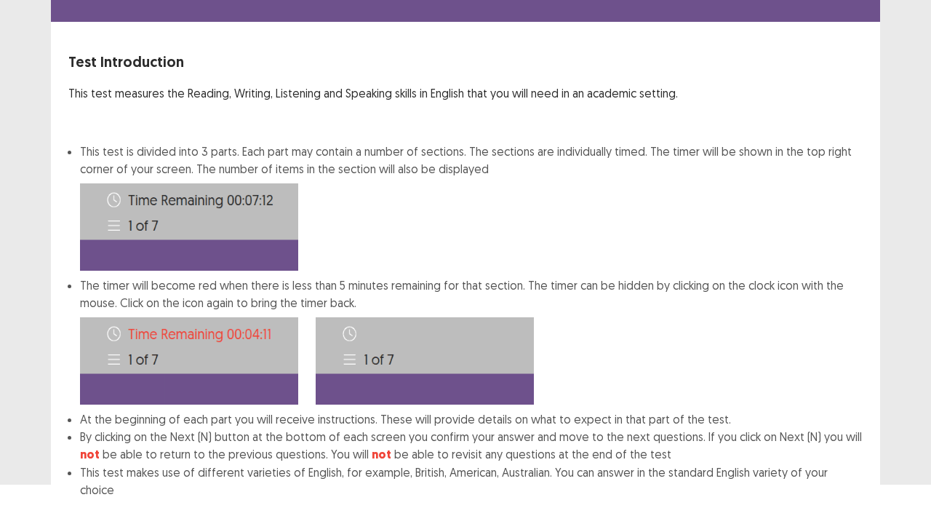
scroll to position [113, 0]
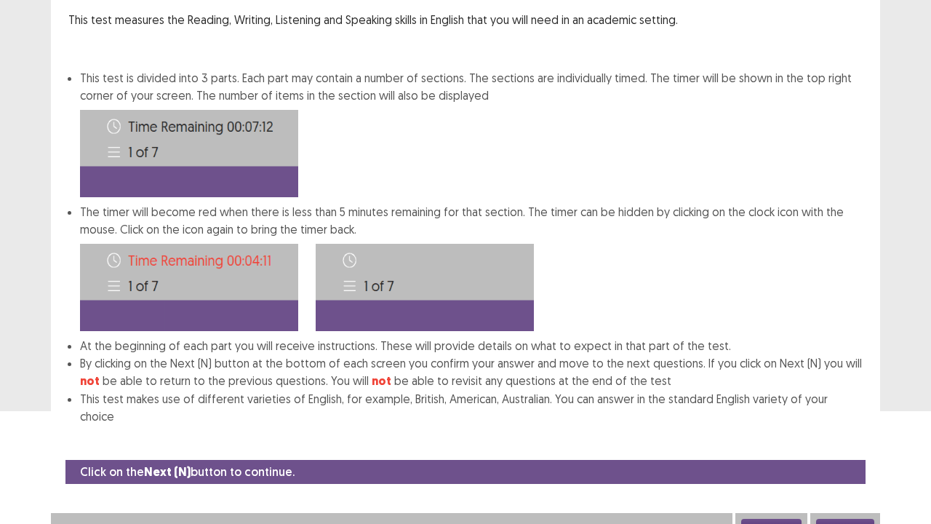
click at [842, 425] on button "Next" at bounding box center [845, 527] width 58 height 17
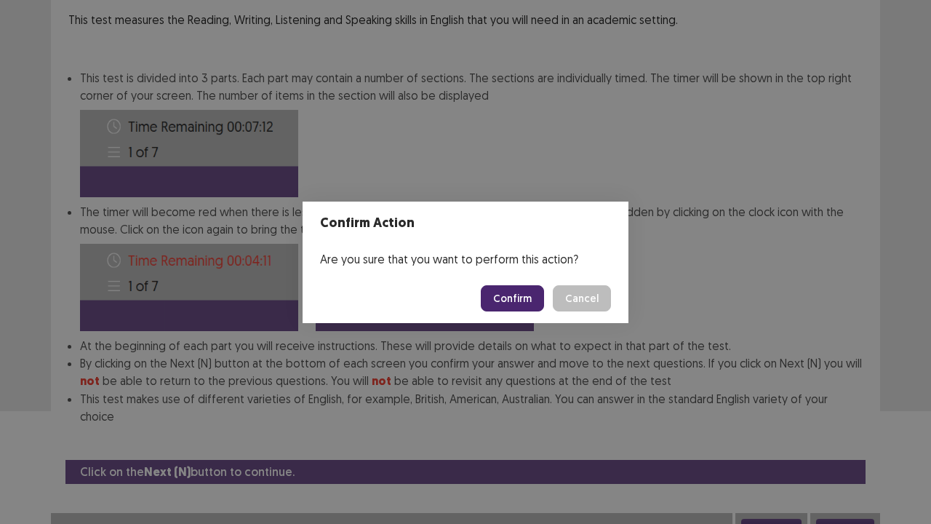
click at [514, 307] on button "Confirm" at bounding box center [512, 298] width 63 height 26
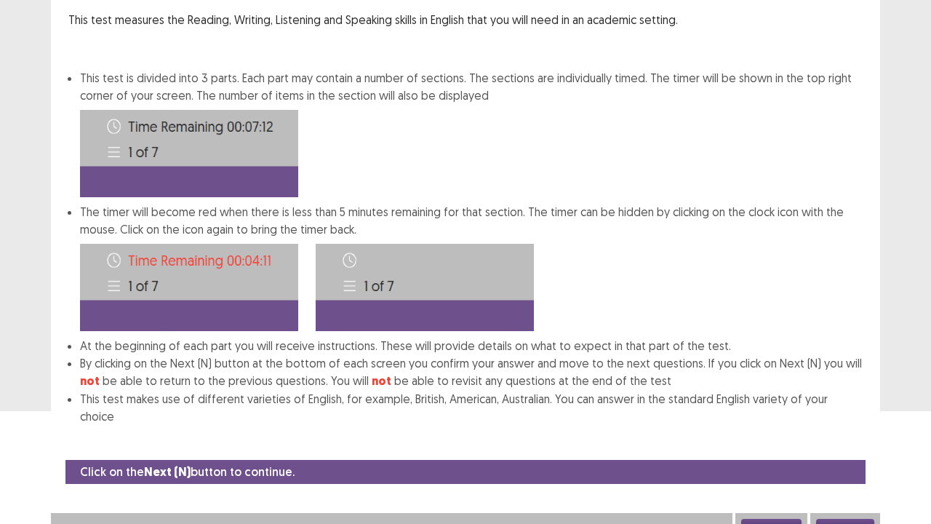
scroll to position [0, 0]
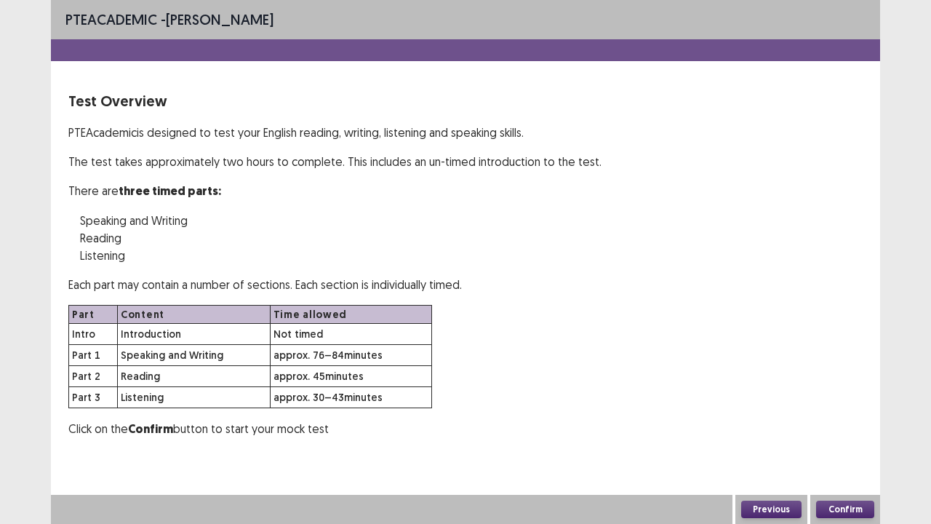
click at [849, 425] on button "Confirm" at bounding box center [845, 509] width 58 height 17
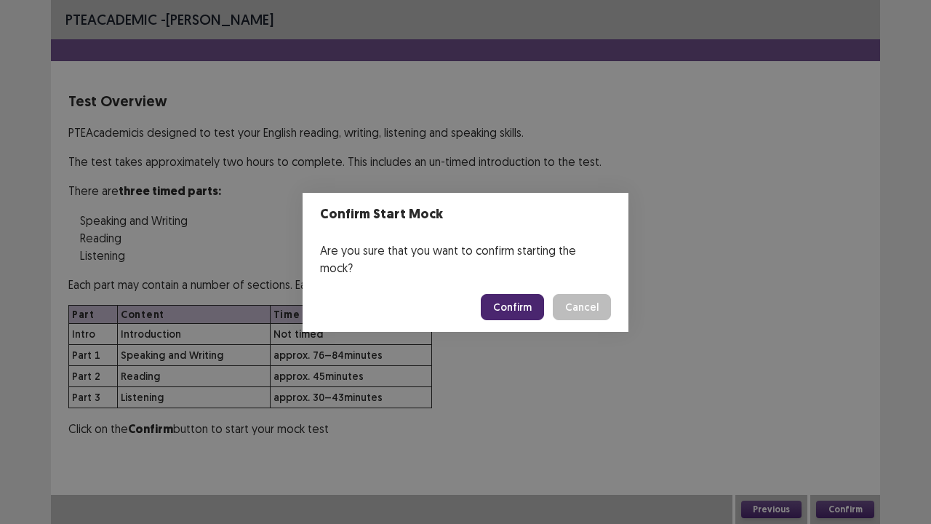
click at [511, 294] on button "Confirm" at bounding box center [512, 307] width 63 height 26
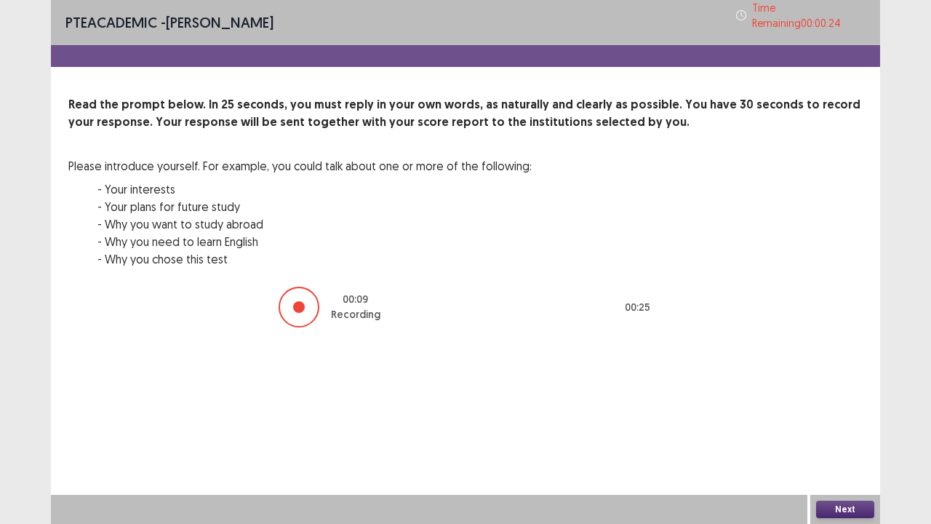
click at [851, 425] on button "Next" at bounding box center [845, 509] width 58 height 17
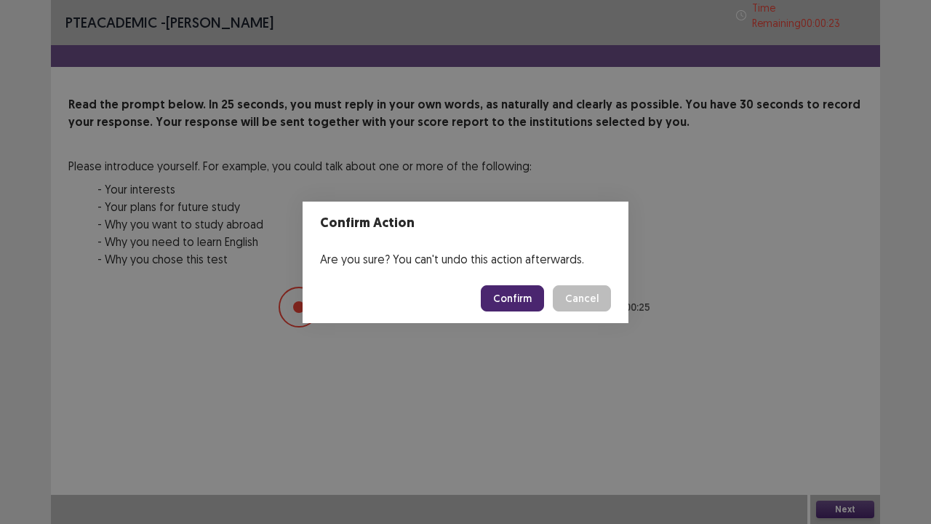
click at [530, 301] on button "Confirm" at bounding box center [512, 298] width 63 height 26
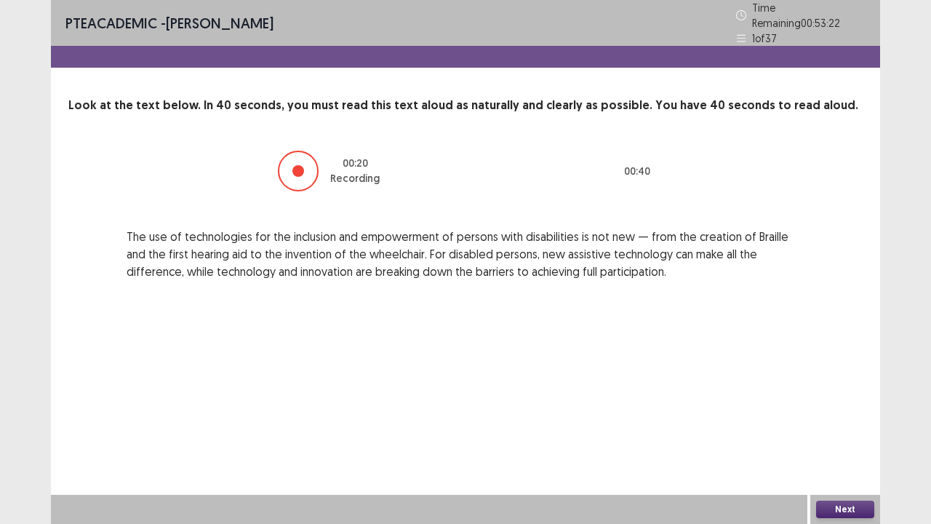
click at [865, 425] on button "Next" at bounding box center [845, 509] width 58 height 17
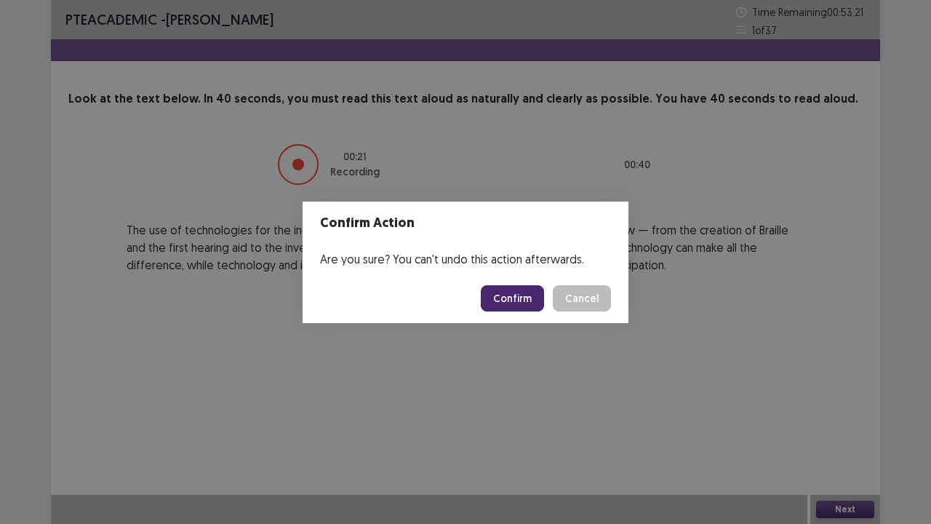
click at [515, 295] on button "Confirm" at bounding box center [512, 298] width 63 height 26
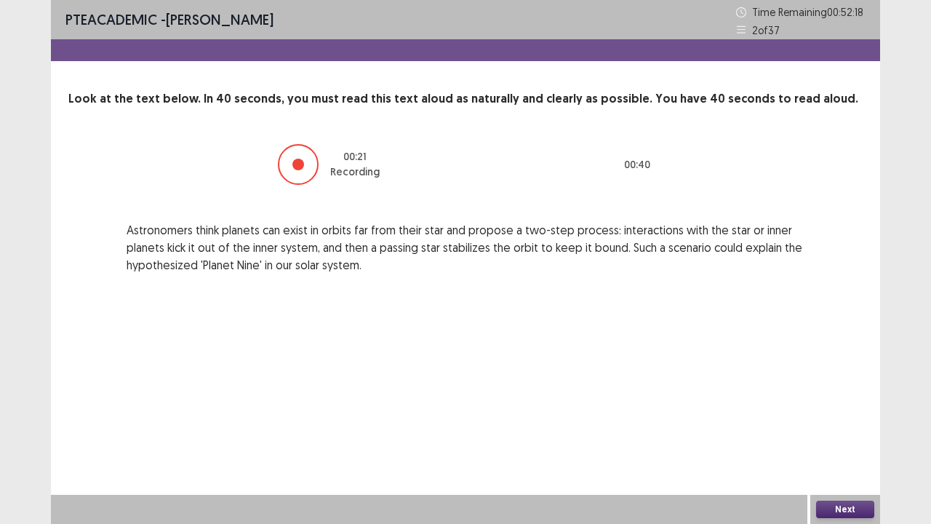
click at [850, 425] on button "Next" at bounding box center [845, 509] width 58 height 17
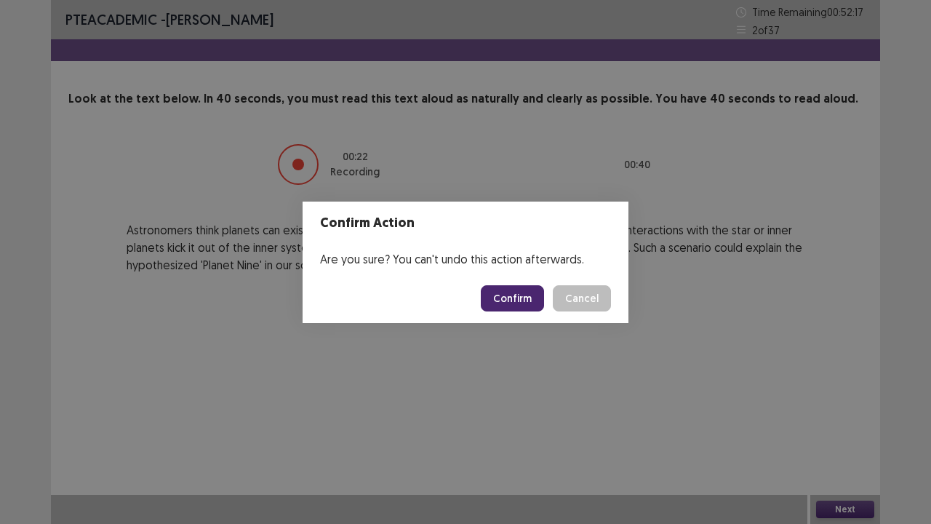
click at [516, 293] on button "Confirm" at bounding box center [512, 298] width 63 height 26
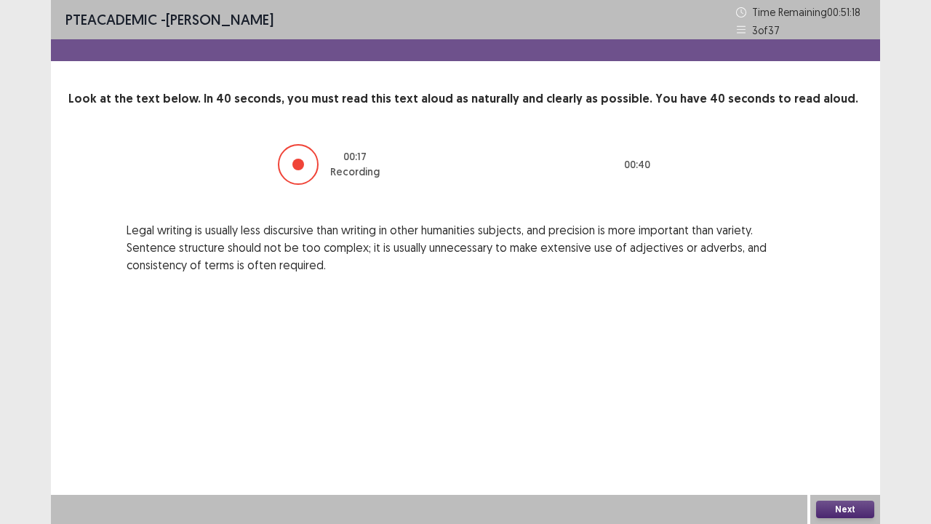
click at [845, 425] on button "Next" at bounding box center [845, 509] width 58 height 17
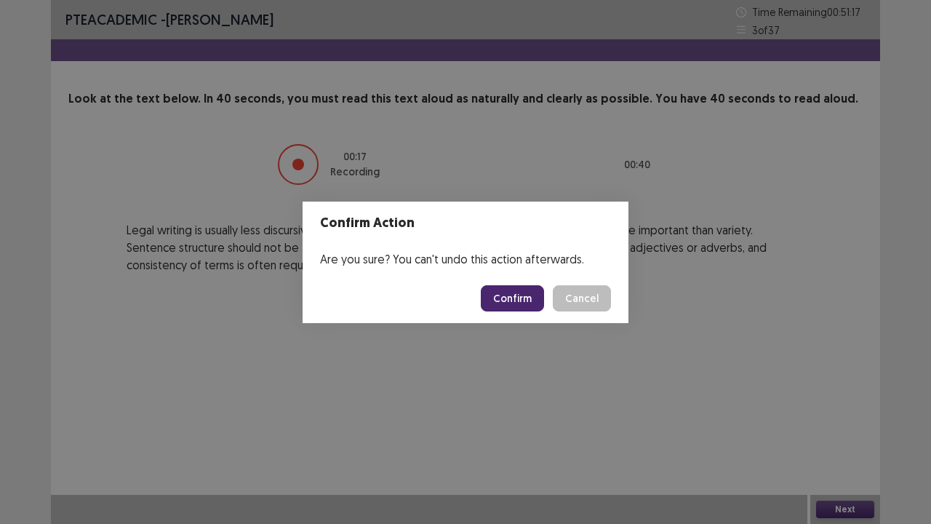
click at [515, 301] on button "Confirm" at bounding box center [512, 298] width 63 height 26
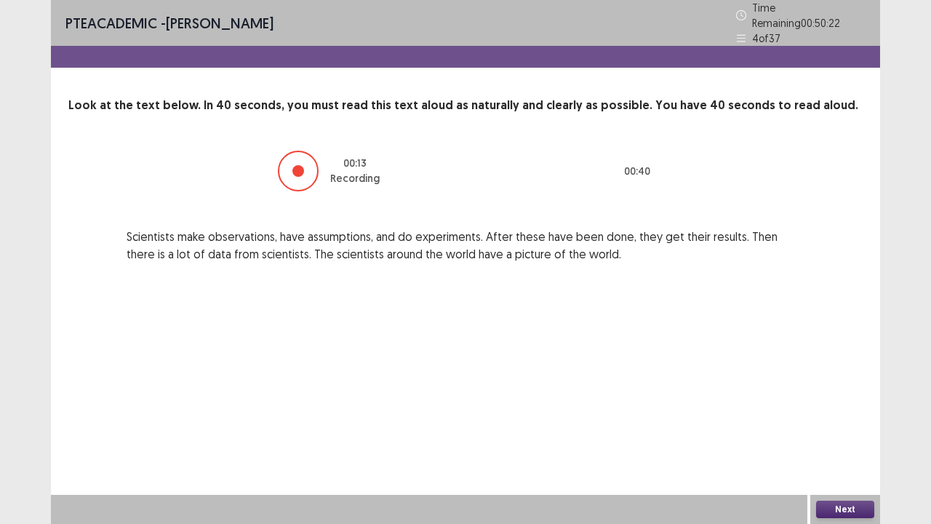
click at [845, 425] on button "Next" at bounding box center [845, 509] width 58 height 17
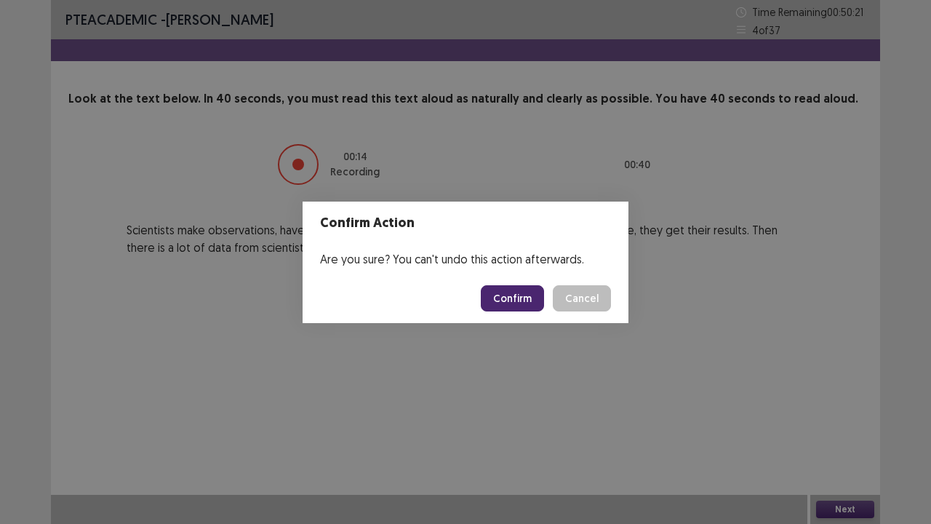
click at [519, 301] on button "Confirm" at bounding box center [512, 298] width 63 height 26
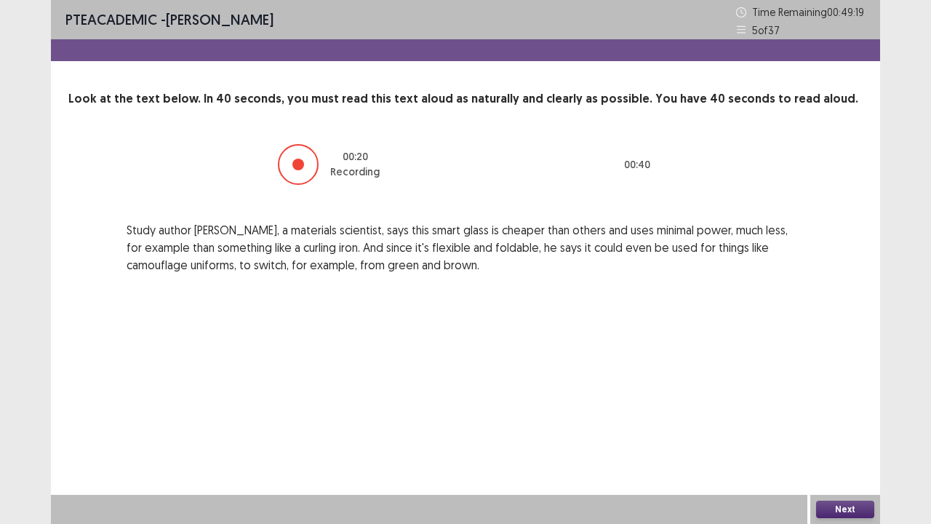
click at [854, 425] on button "Next" at bounding box center [845, 509] width 58 height 17
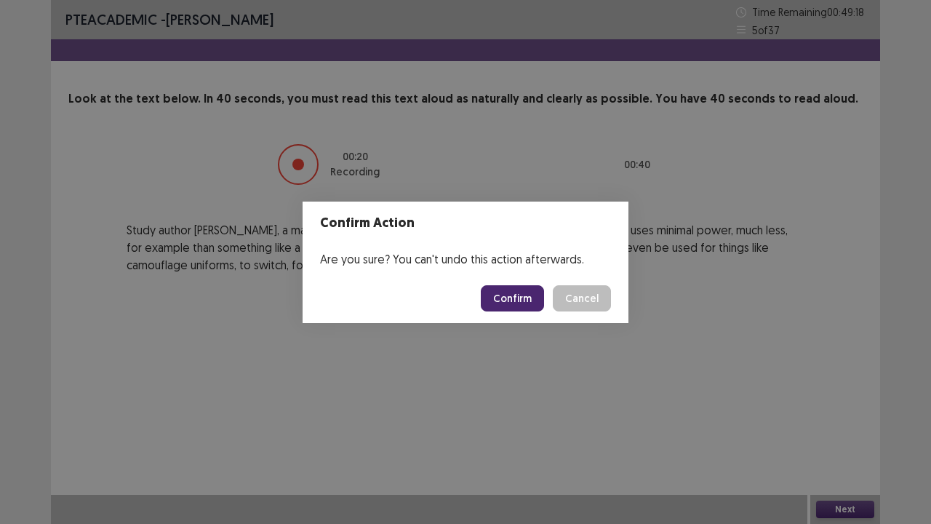
click at [519, 304] on button "Confirm" at bounding box center [512, 298] width 63 height 26
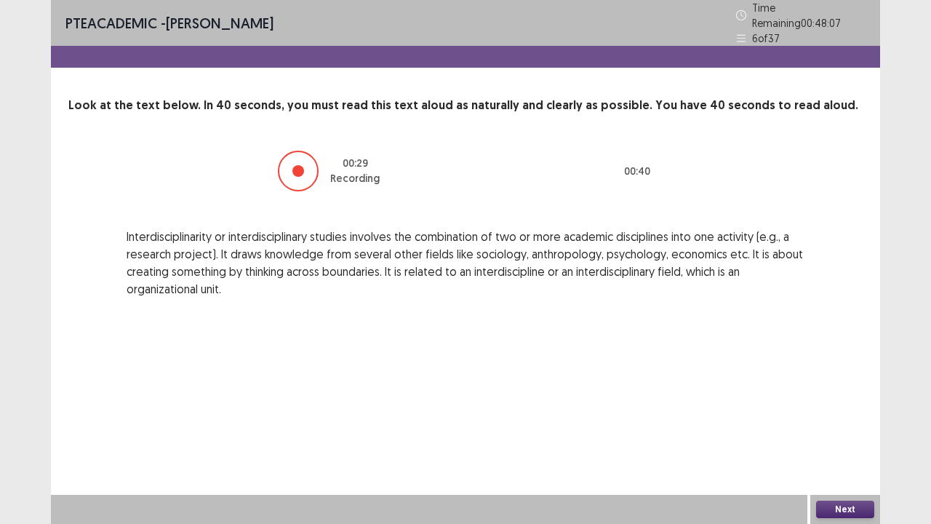
click at [846, 425] on button "Next" at bounding box center [845, 509] width 58 height 17
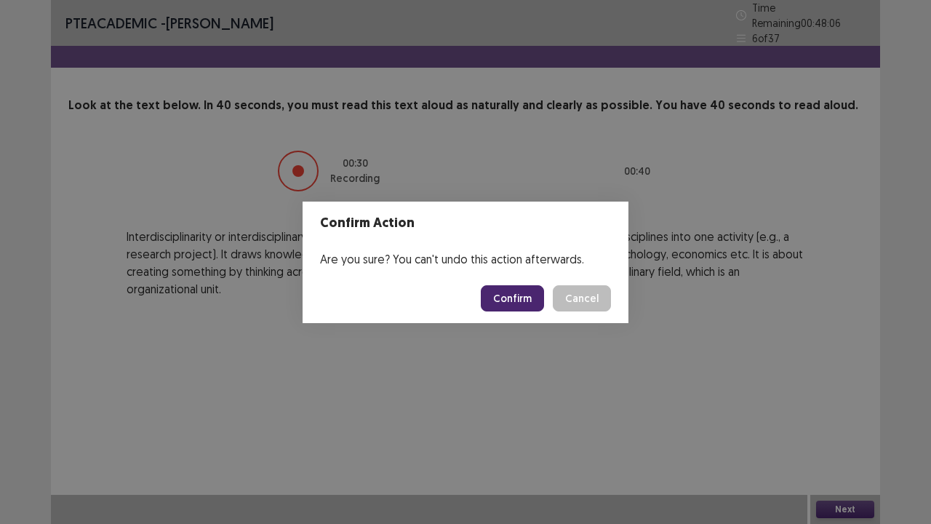
click at [526, 296] on button "Confirm" at bounding box center [512, 298] width 63 height 26
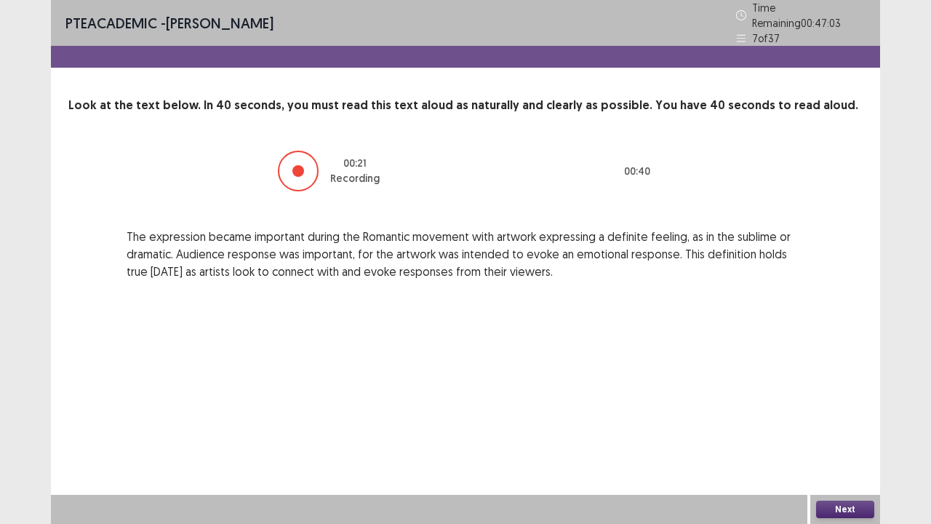
click at [858, 425] on button "Next" at bounding box center [845, 509] width 58 height 17
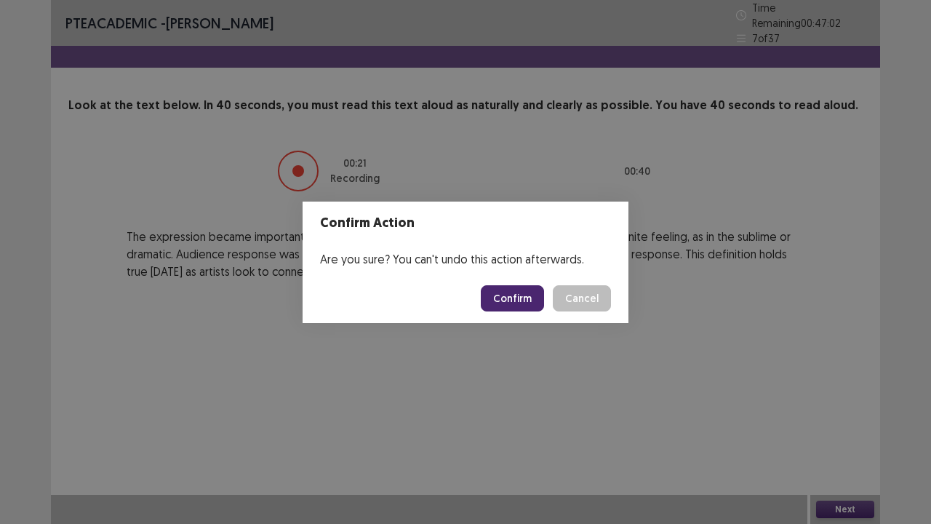
click at [528, 305] on button "Confirm" at bounding box center [512, 298] width 63 height 26
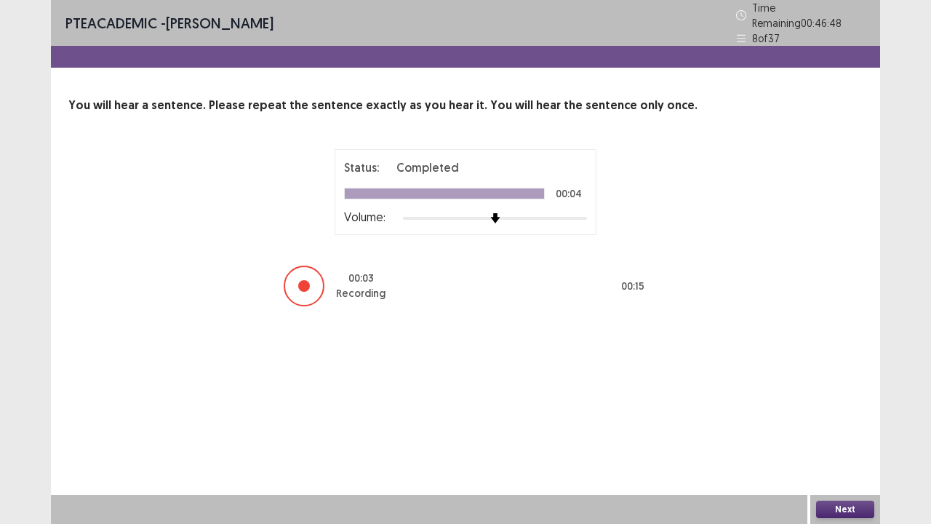
click at [848, 425] on button "Next" at bounding box center [845, 509] width 58 height 17
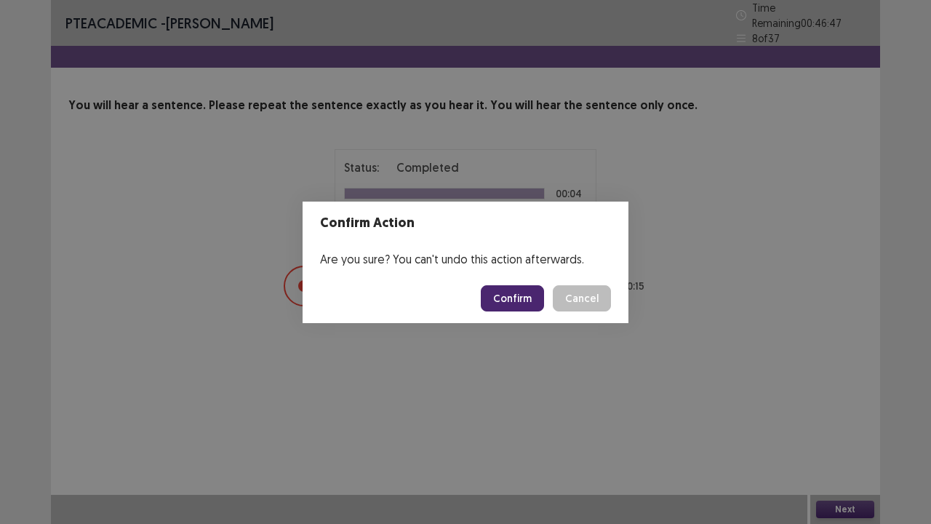
click at [519, 302] on button "Confirm" at bounding box center [512, 298] width 63 height 26
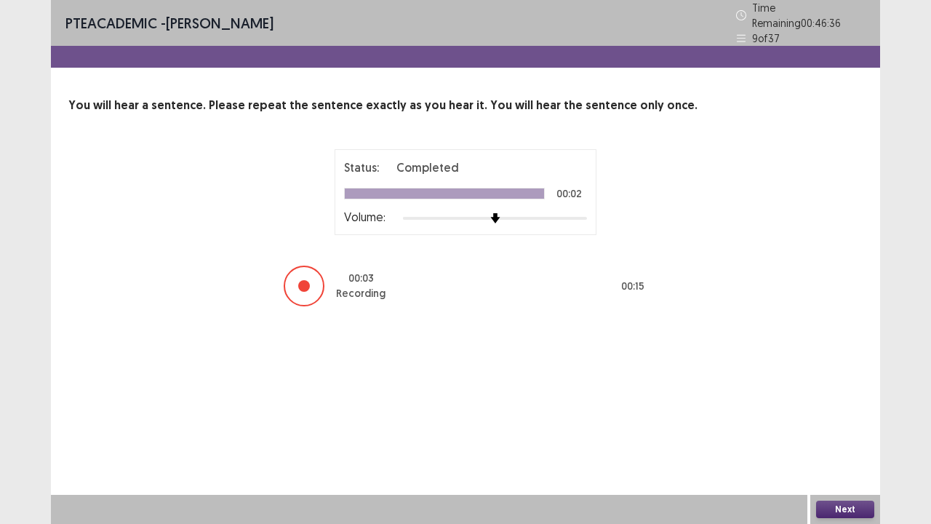
click at [848, 425] on button "Next" at bounding box center [845, 509] width 58 height 17
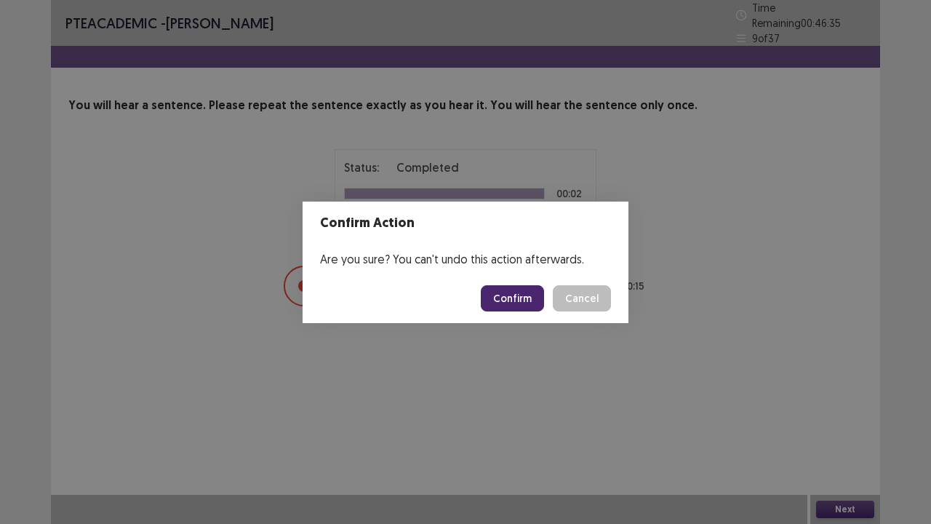
click at [519, 310] on button "Confirm" at bounding box center [512, 298] width 63 height 26
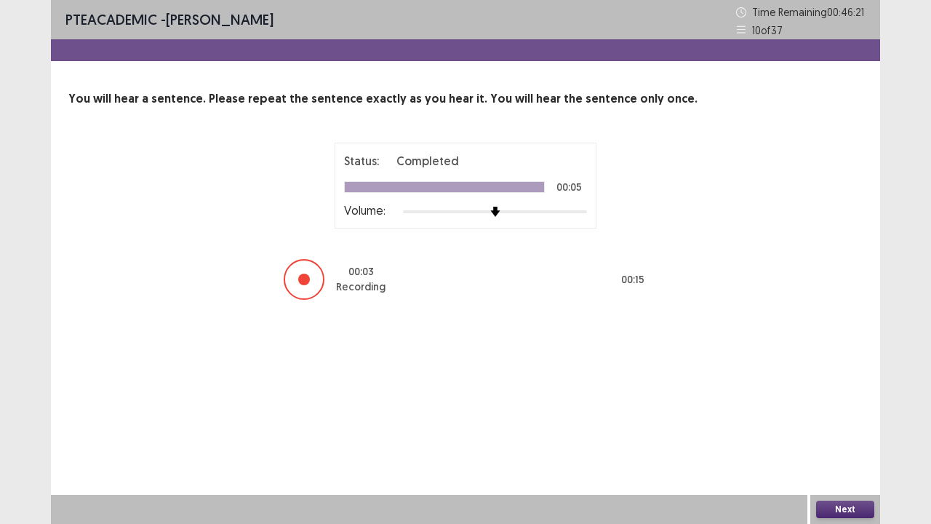
click at [840, 425] on button "Next" at bounding box center [845, 509] width 58 height 17
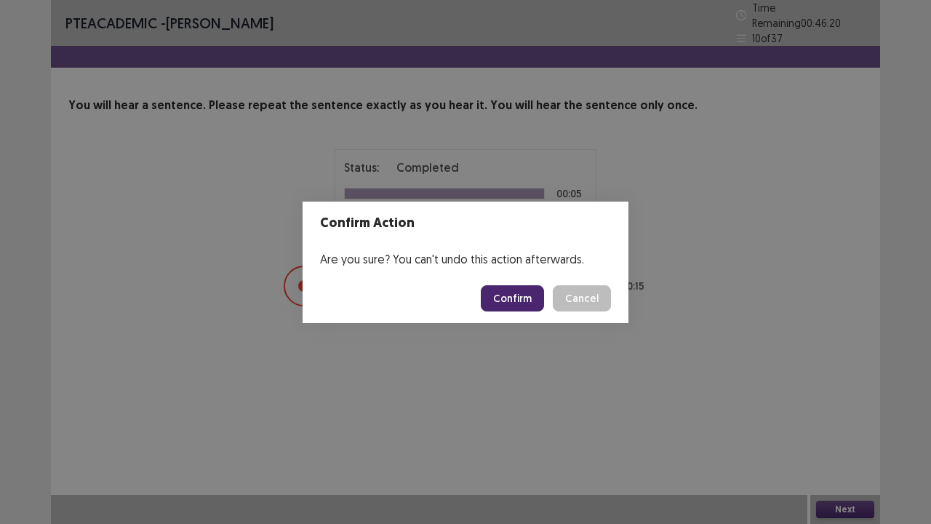
click at [522, 307] on button "Confirm" at bounding box center [512, 298] width 63 height 26
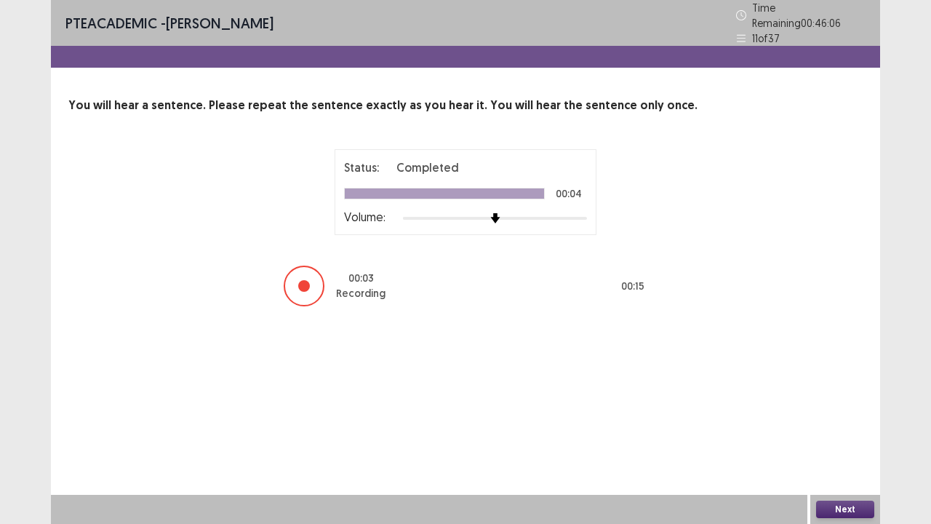
click at [858, 425] on button "Next" at bounding box center [845, 509] width 58 height 17
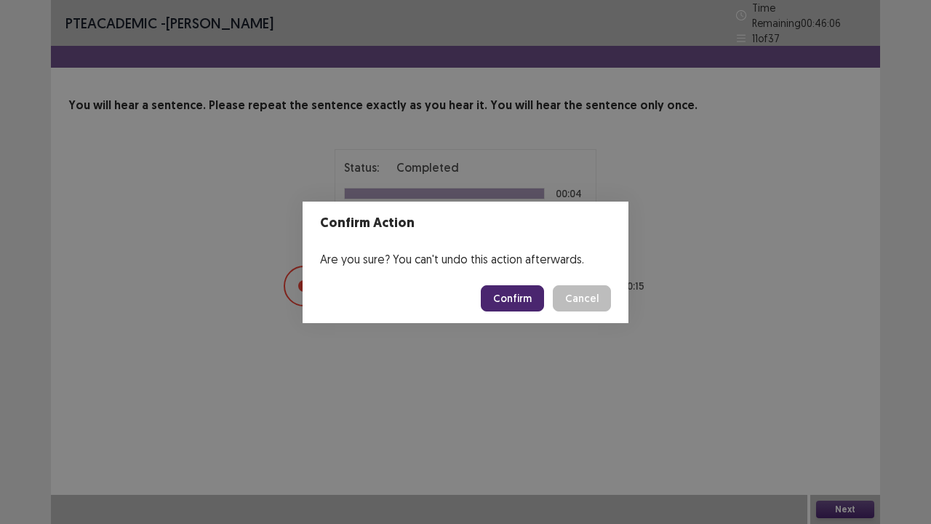
click at [510, 292] on button "Confirm" at bounding box center [512, 298] width 63 height 26
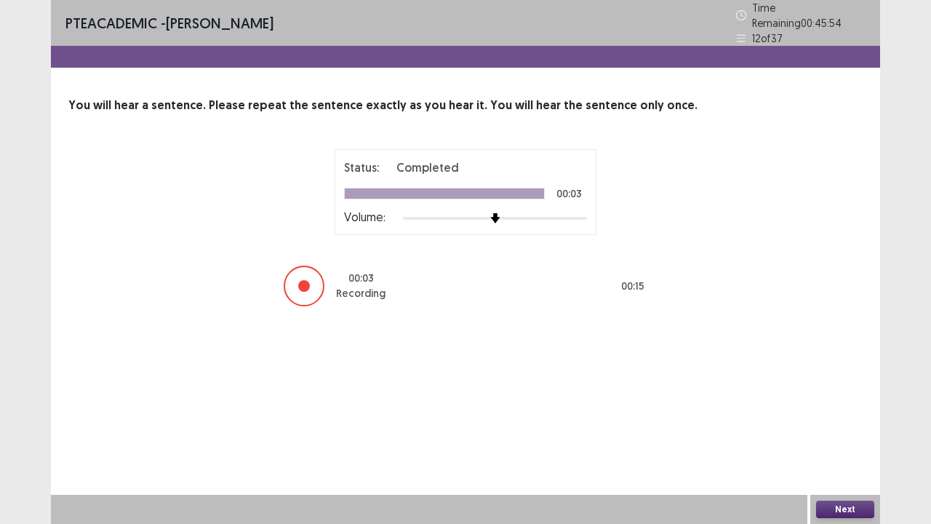
click at [847, 425] on button "Next" at bounding box center [845, 509] width 58 height 17
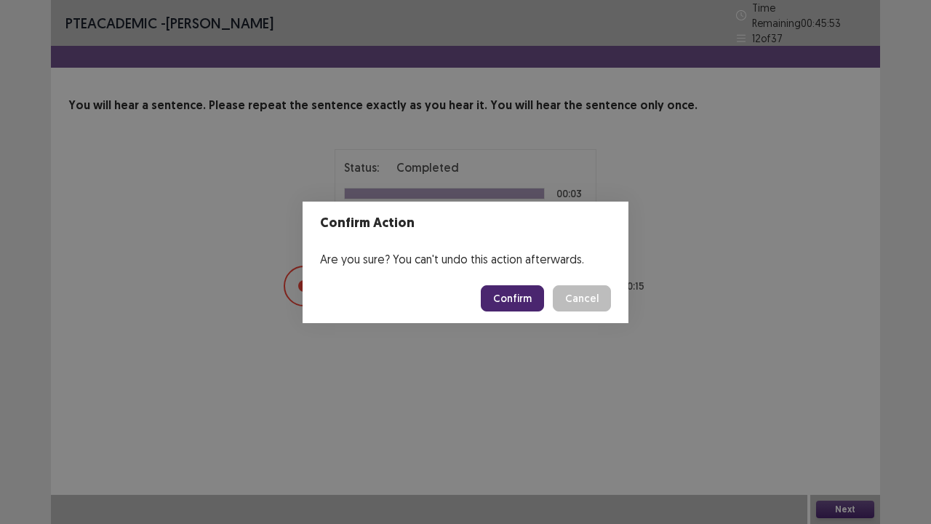
click at [519, 297] on button "Confirm" at bounding box center [512, 298] width 63 height 26
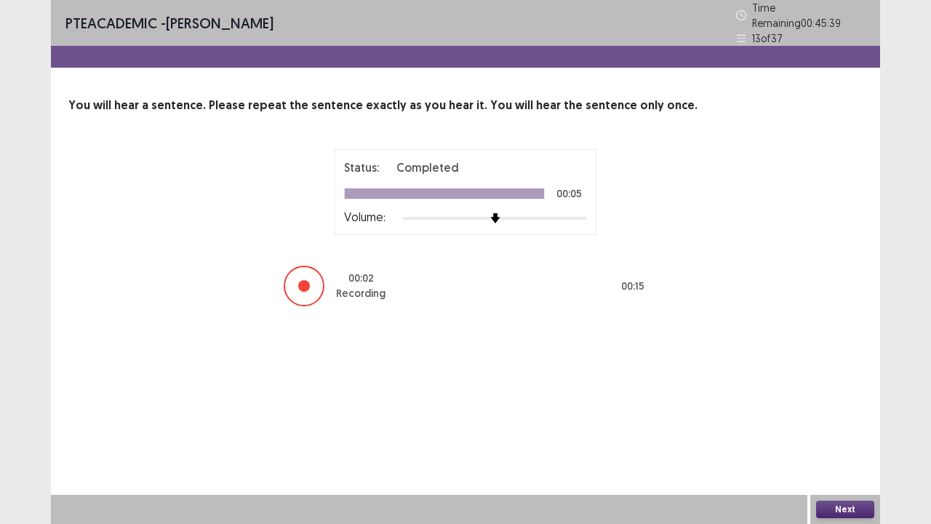
click at [842, 425] on button "Next" at bounding box center [845, 509] width 58 height 17
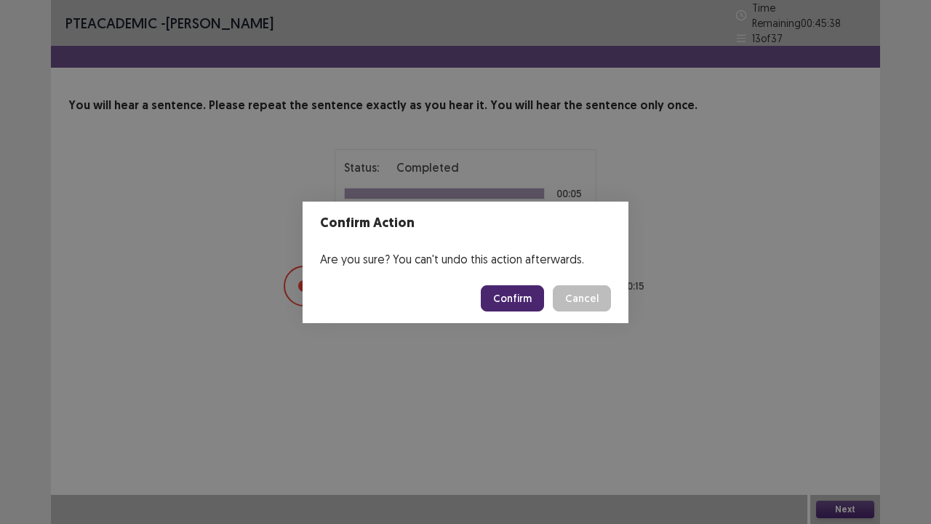
click at [531, 298] on button "Confirm" at bounding box center [512, 298] width 63 height 26
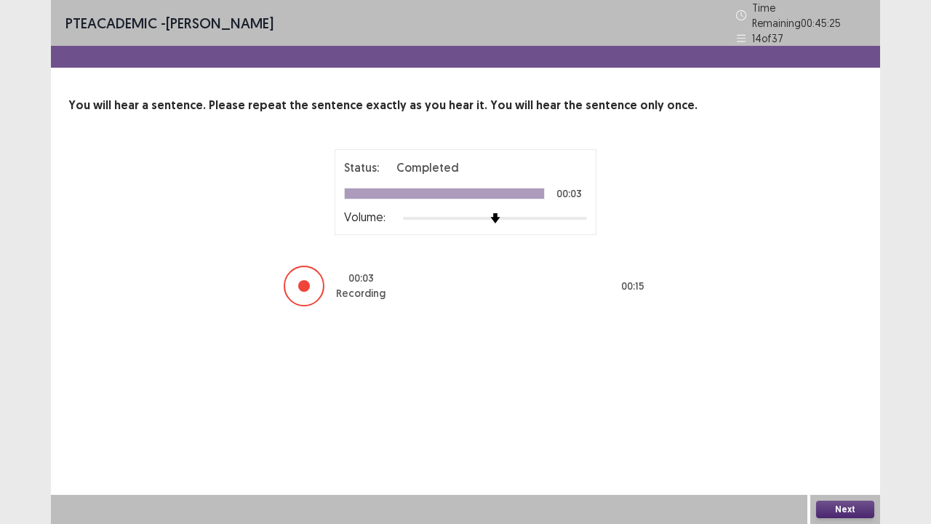
click at [858, 425] on button "Next" at bounding box center [845, 509] width 58 height 17
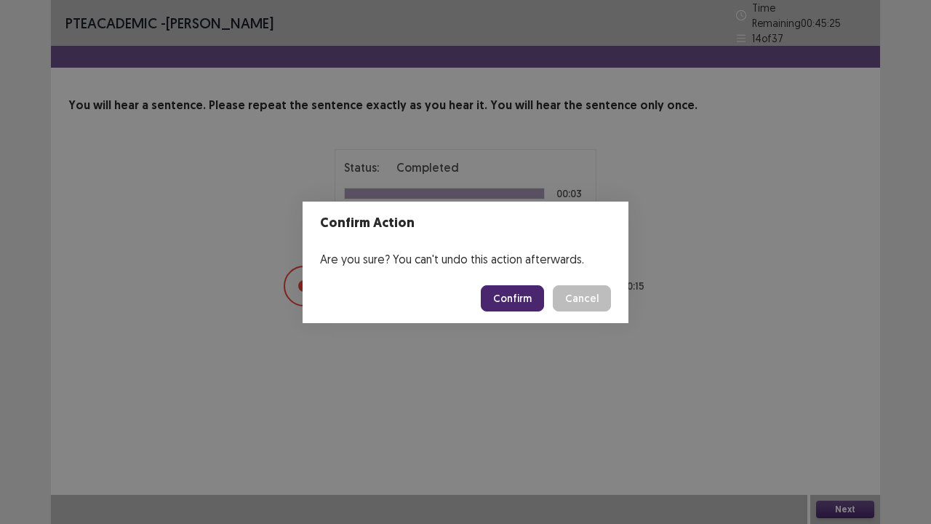
click at [527, 302] on button "Confirm" at bounding box center [512, 298] width 63 height 26
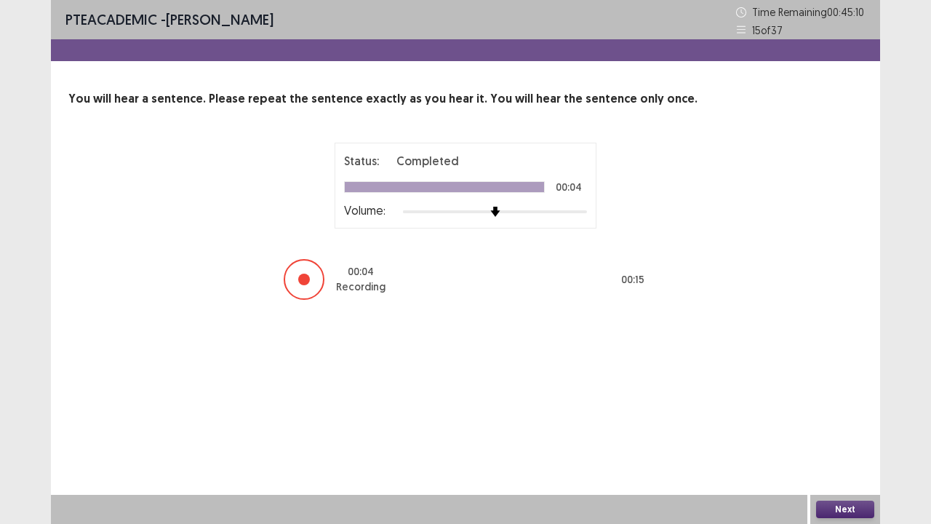
click at [846, 425] on button "Next" at bounding box center [845, 509] width 58 height 17
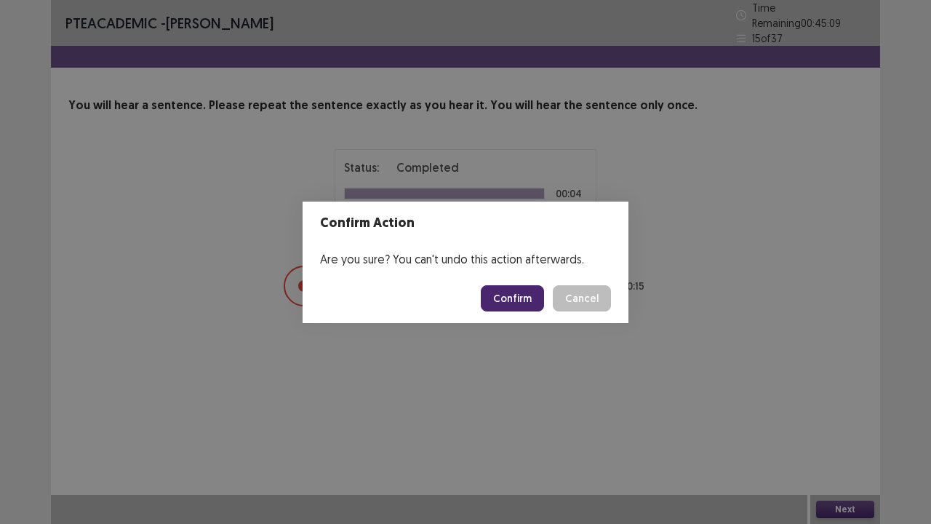
click at [526, 297] on button "Confirm" at bounding box center [512, 298] width 63 height 26
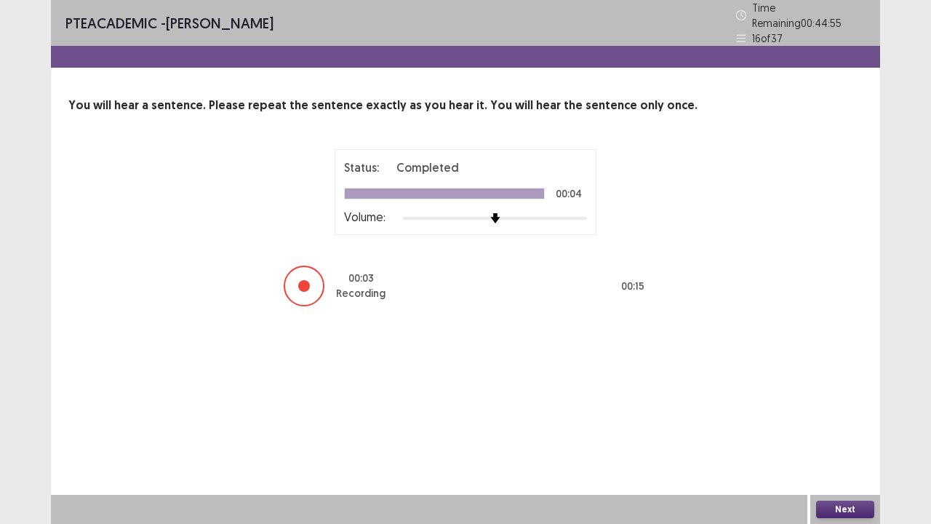
click at [840, 425] on button "Next" at bounding box center [845, 509] width 58 height 17
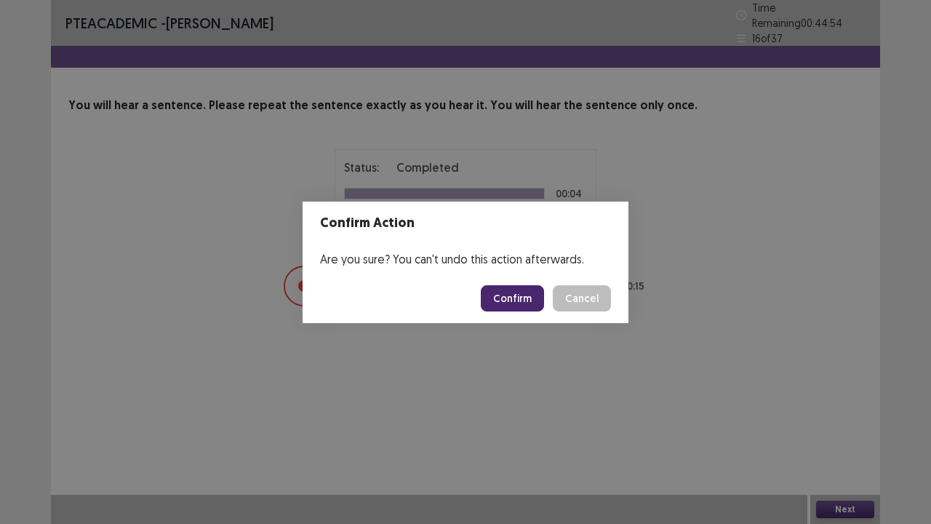
click at [525, 296] on button "Confirm" at bounding box center [512, 298] width 63 height 26
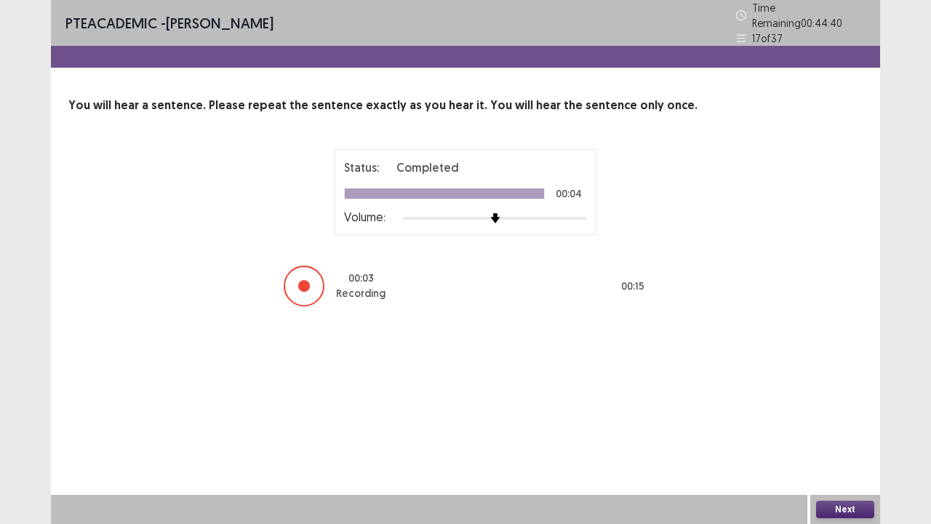
click at [861, 425] on button "Next" at bounding box center [845, 509] width 58 height 17
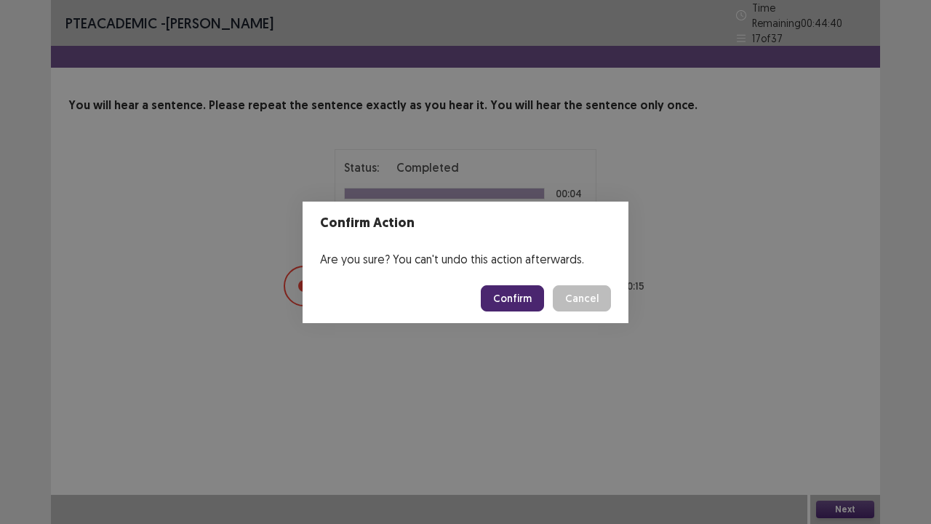
click at [519, 298] on button "Confirm" at bounding box center [512, 298] width 63 height 26
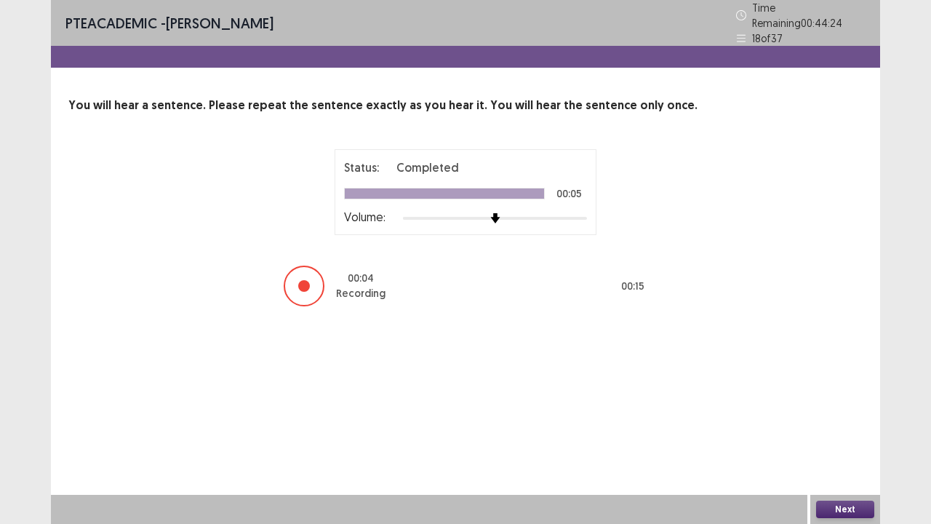
click at [851, 425] on button "Next" at bounding box center [845, 509] width 58 height 17
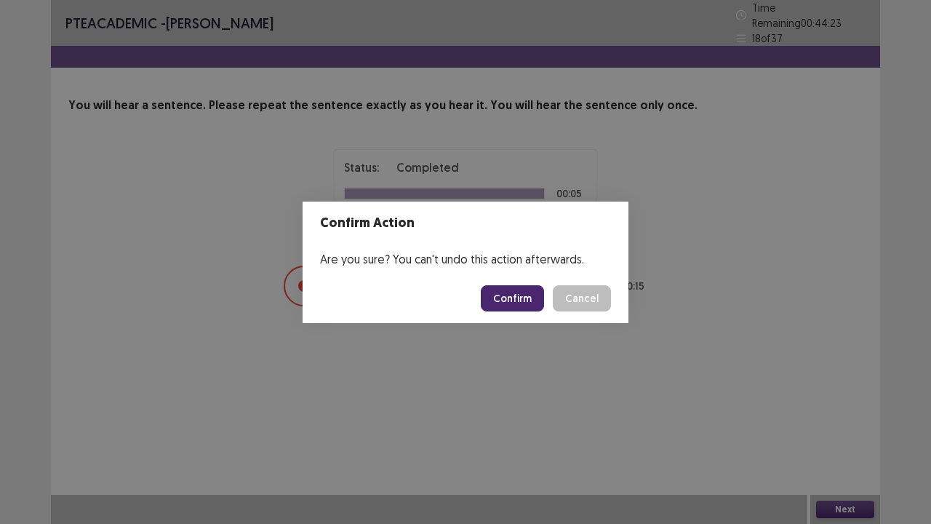
click at [519, 297] on button "Confirm" at bounding box center [512, 298] width 63 height 26
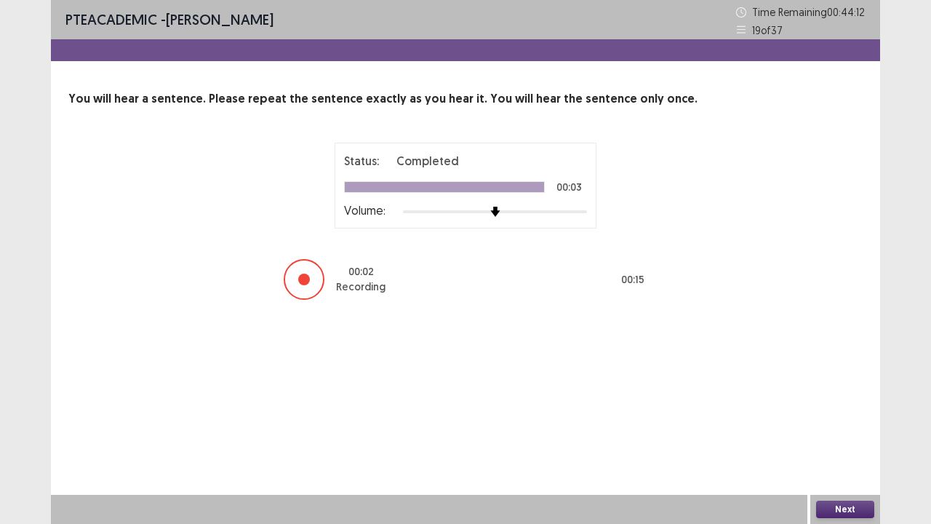
click at [842, 425] on button "Next" at bounding box center [845, 509] width 58 height 17
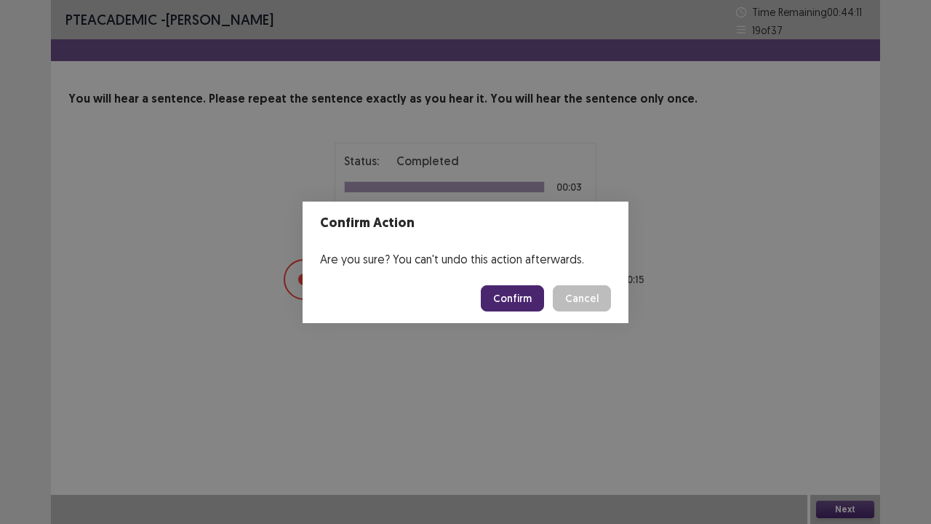
click at [527, 298] on button "Confirm" at bounding box center [512, 298] width 63 height 26
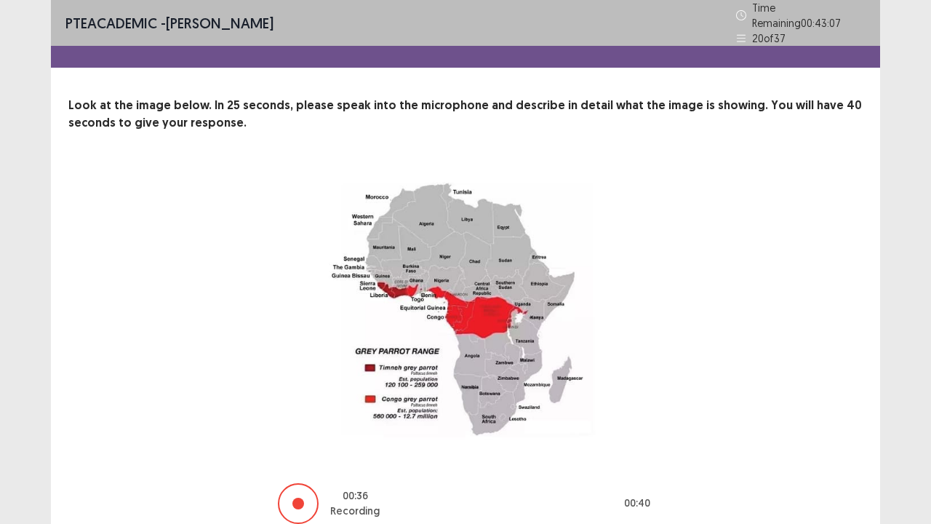
click at [792, 425] on div "00 : 36 Recording 00 : 40" at bounding box center [466, 346] width 678 height 359
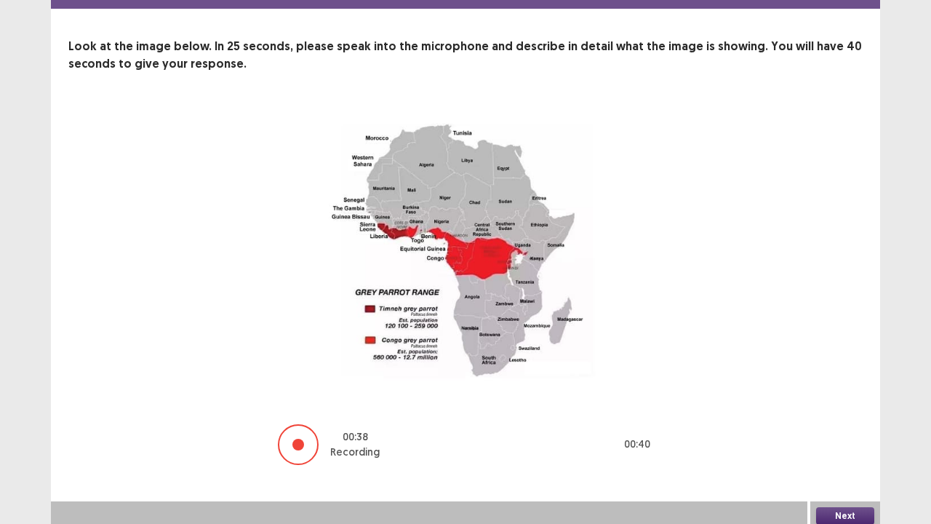
click at [845, 425] on button "Next" at bounding box center [845, 515] width 58 height 17
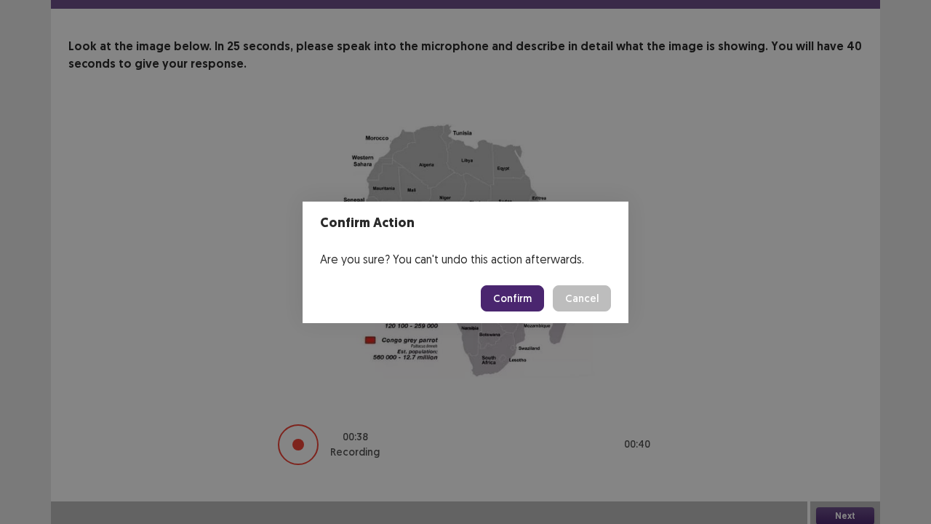
click at [527, 291] on button "Confirm" at bounding box center [512, 298] width 63 height 26
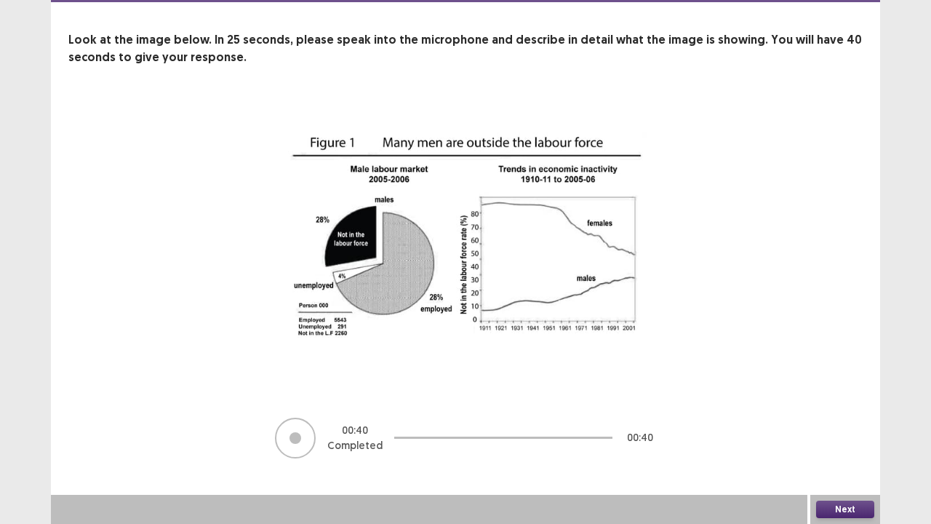
click at [842, 425] on button "Next" at bounding box center [845, 509] width 58 height 17
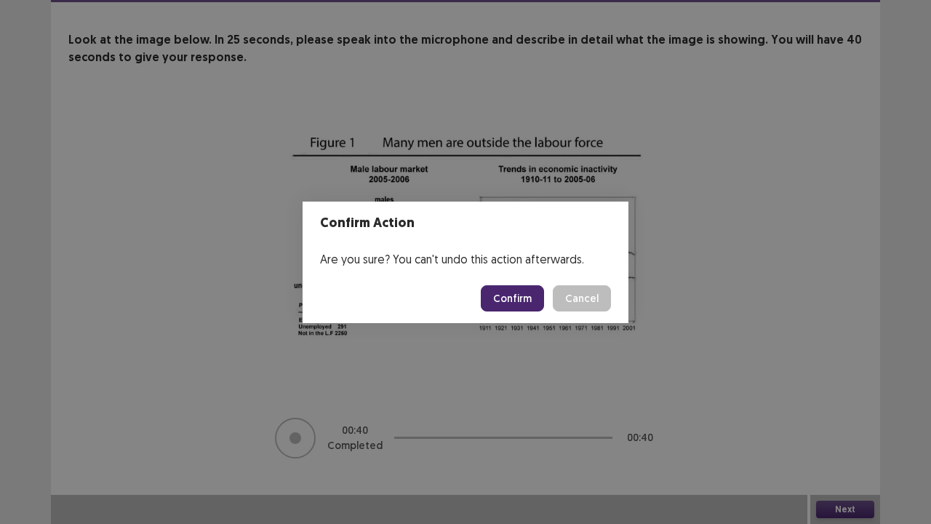
click at [530, 291] on button "Confirm" at bounding box center [512, 298] width 63 height 26
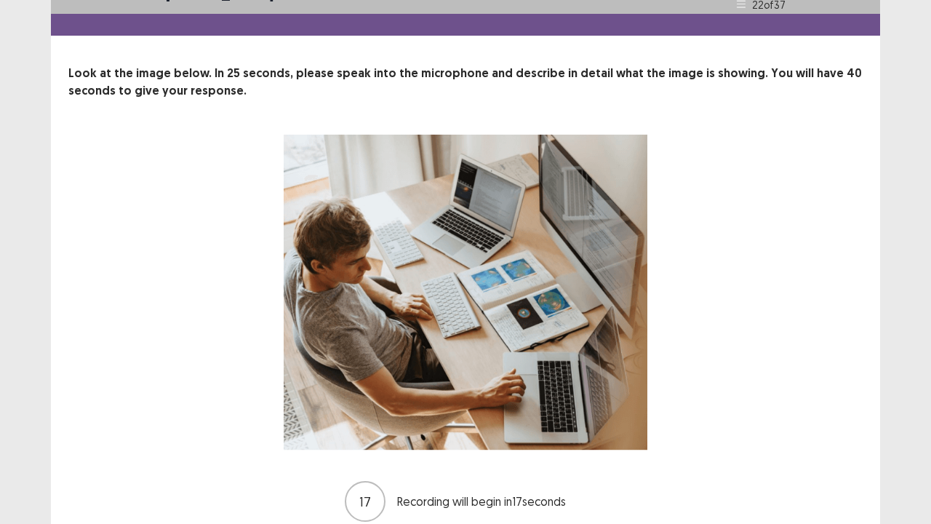
scroll to position [89, 0]
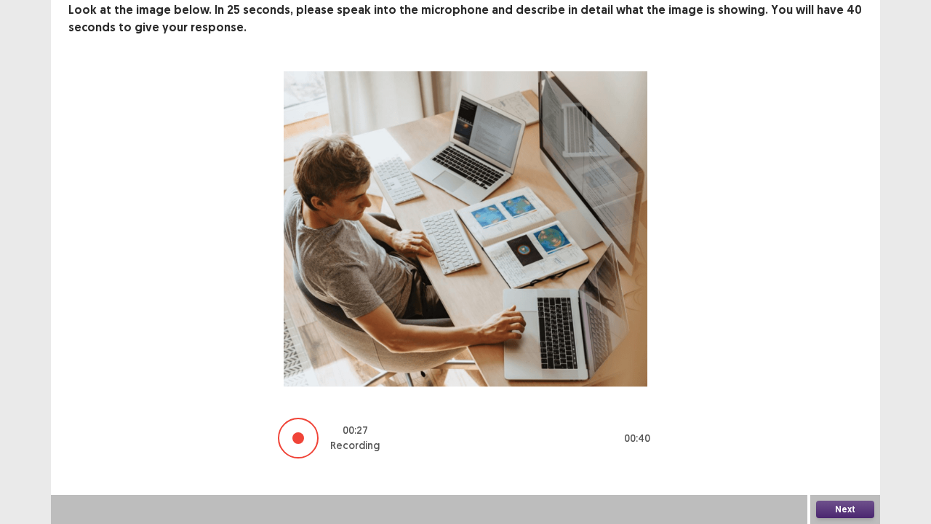
click at [844, 425] on button "Next" at bounding box center [845, 509] width 58 height 17
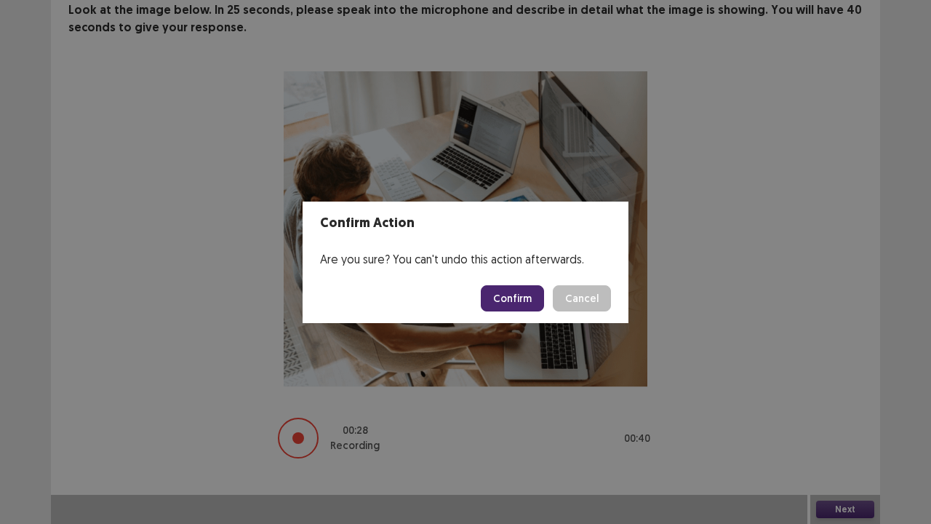
click at [519, 300] on button "Confirm" at bounding box center [512, 298] width 63 height 26
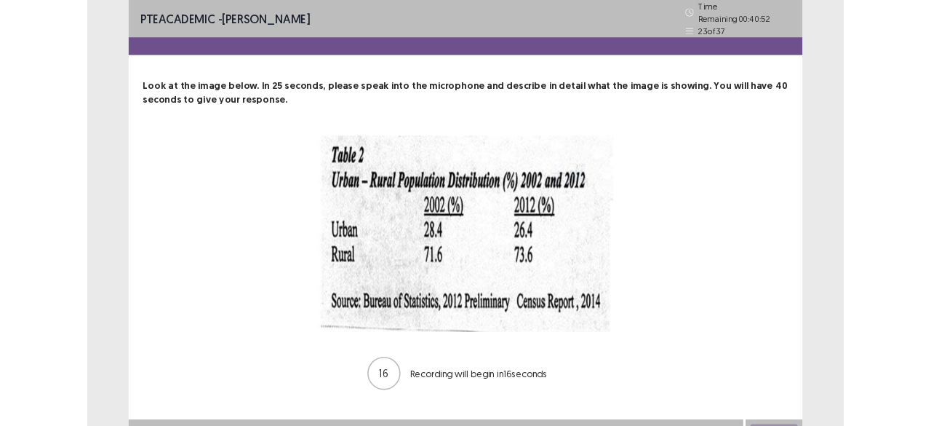
scroll to position [15, 0]
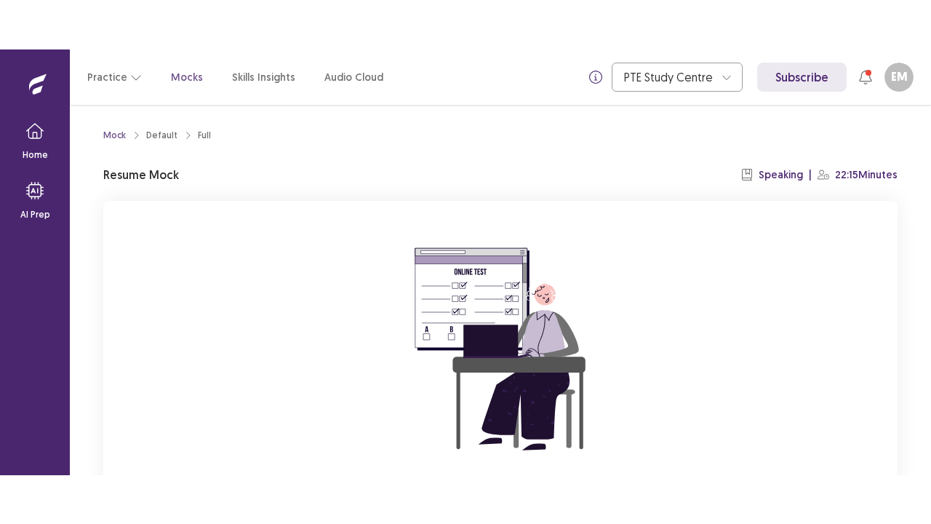
scroll to position [148, 0]
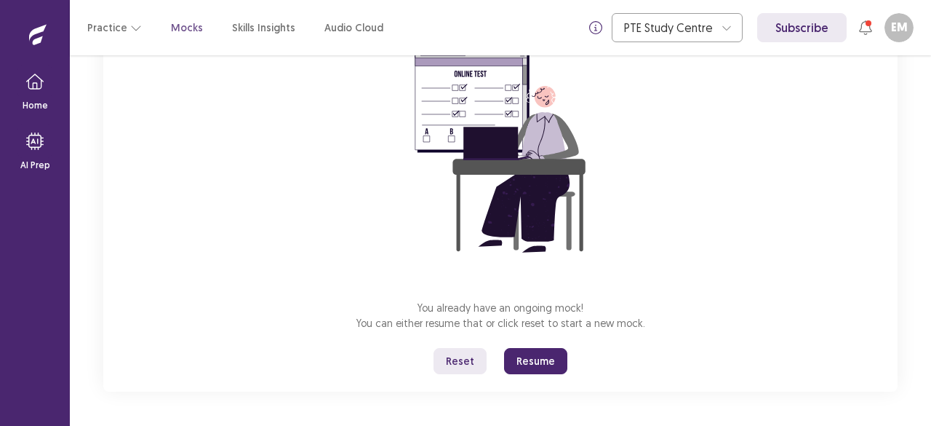
click at [461, 360] on button "Reset" at bounding box center [460, 361] width 53 height 26
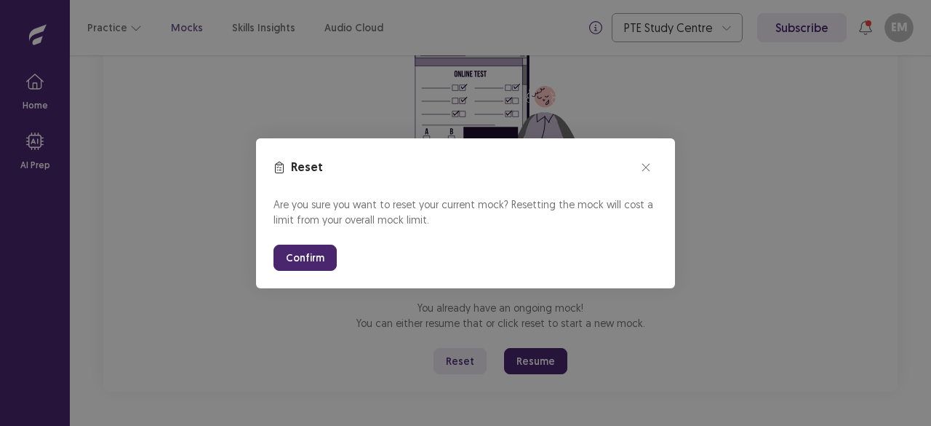
click at [316, 261] on button "Confirm" at bounding box center [305, 257] width 63 height 26
